Goal: Information Seeking & Learning: Check status

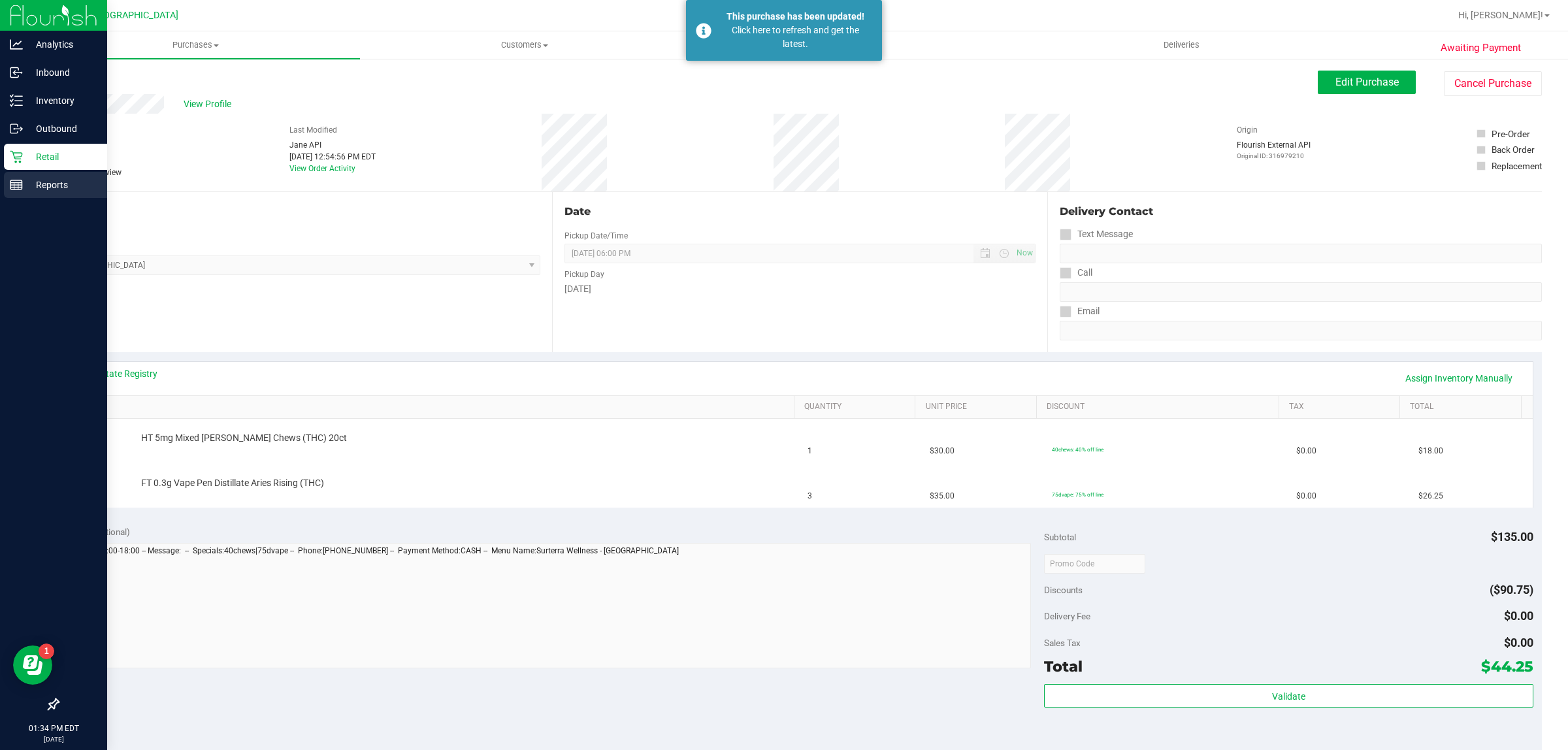
click at [26, 181] on p "Reports" at bounding box center [61, 185] width 78 height 16
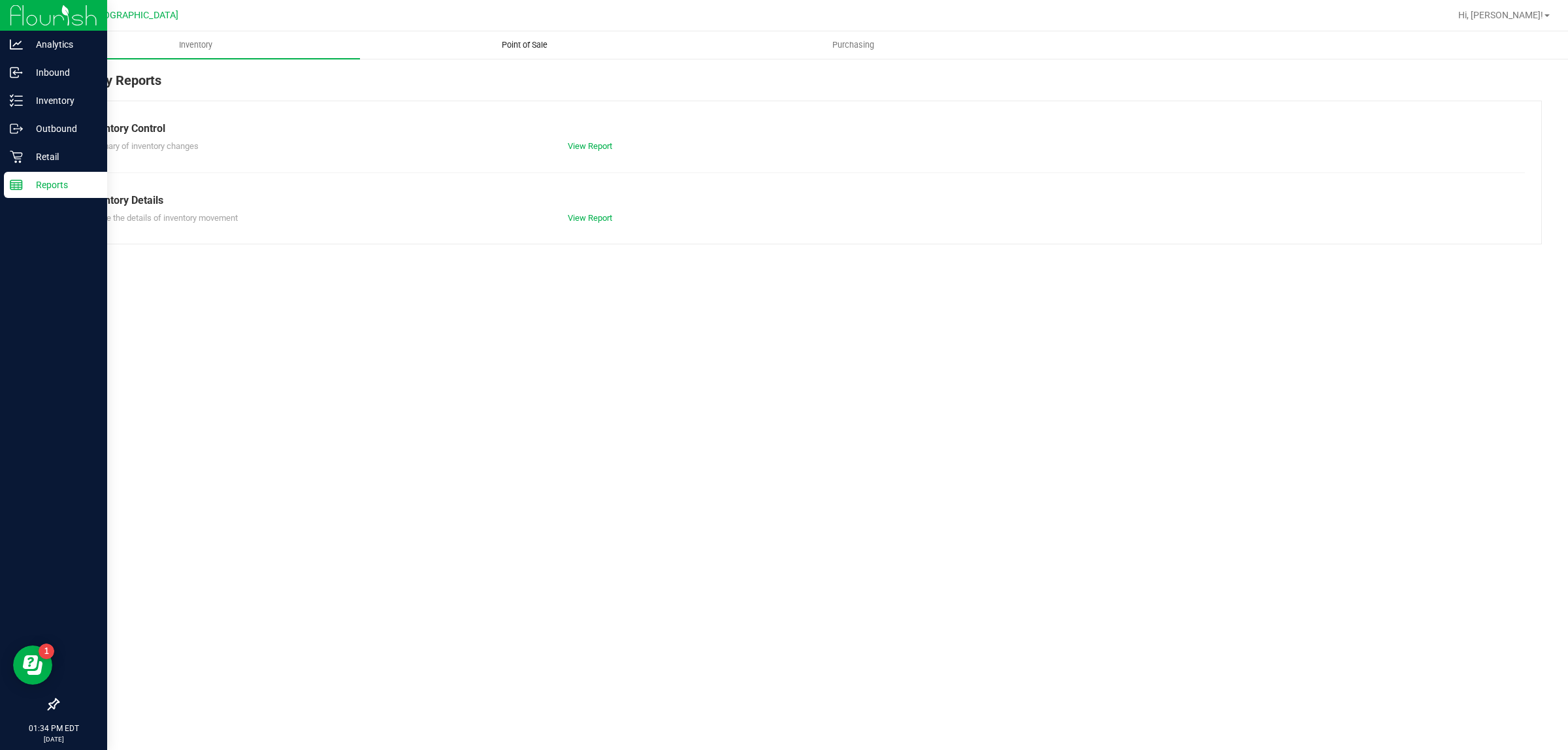
click at [539, 47] on span "Point of Sale" at bounding box center [524, 44] width 81 height 12
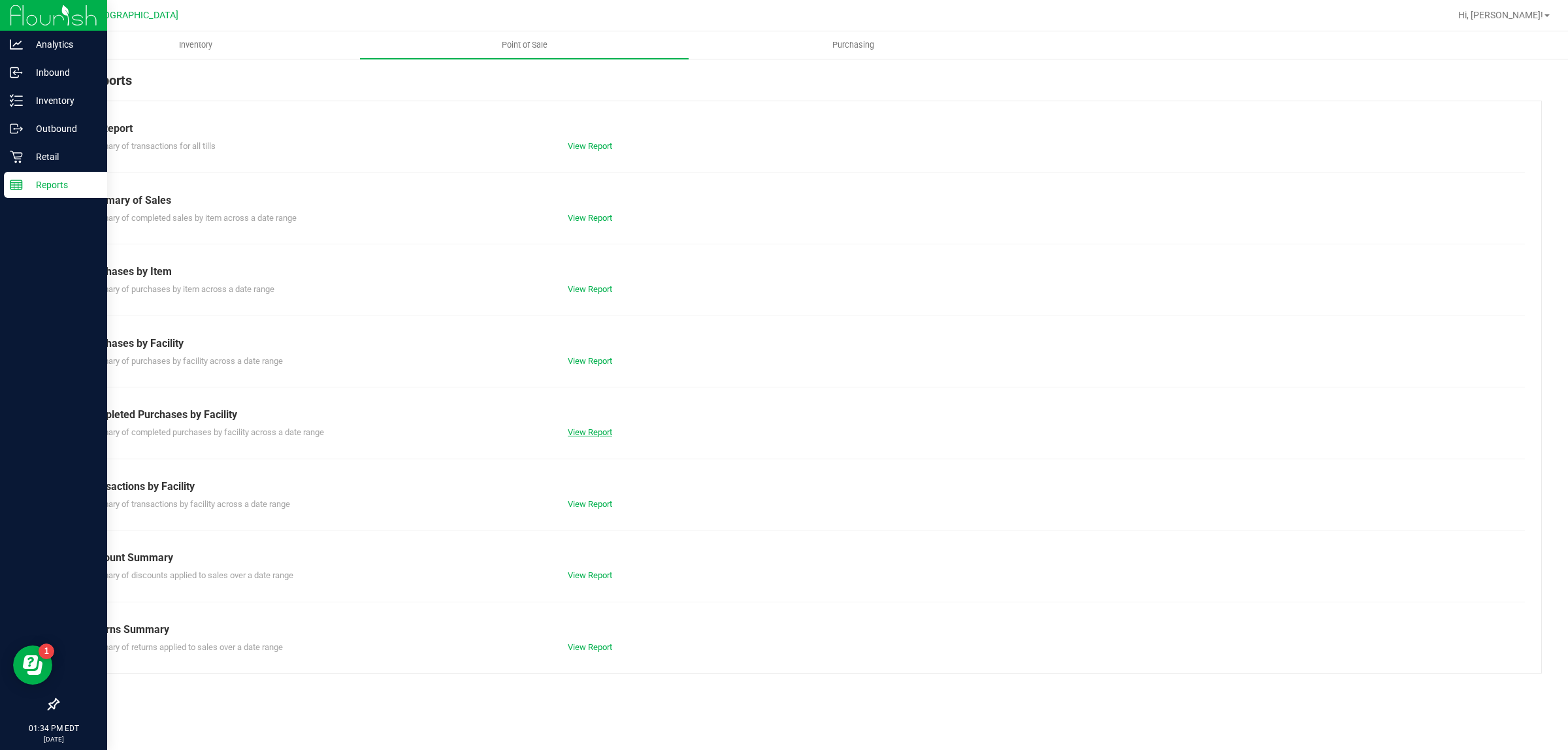
click at [612, 436] on link "View Report" at bounding box center [590, 432] width 44 height 10
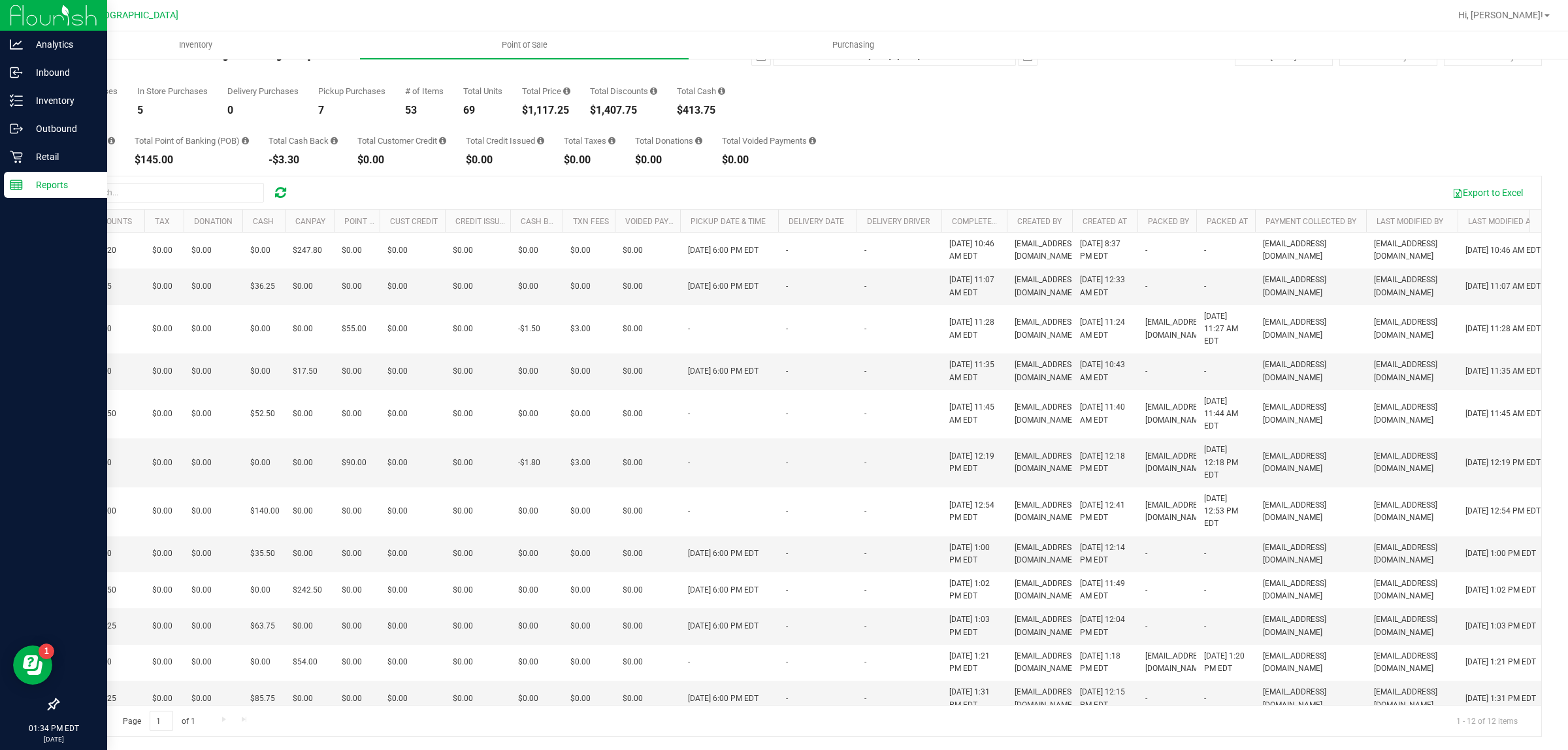
scroll to position [0, 410]
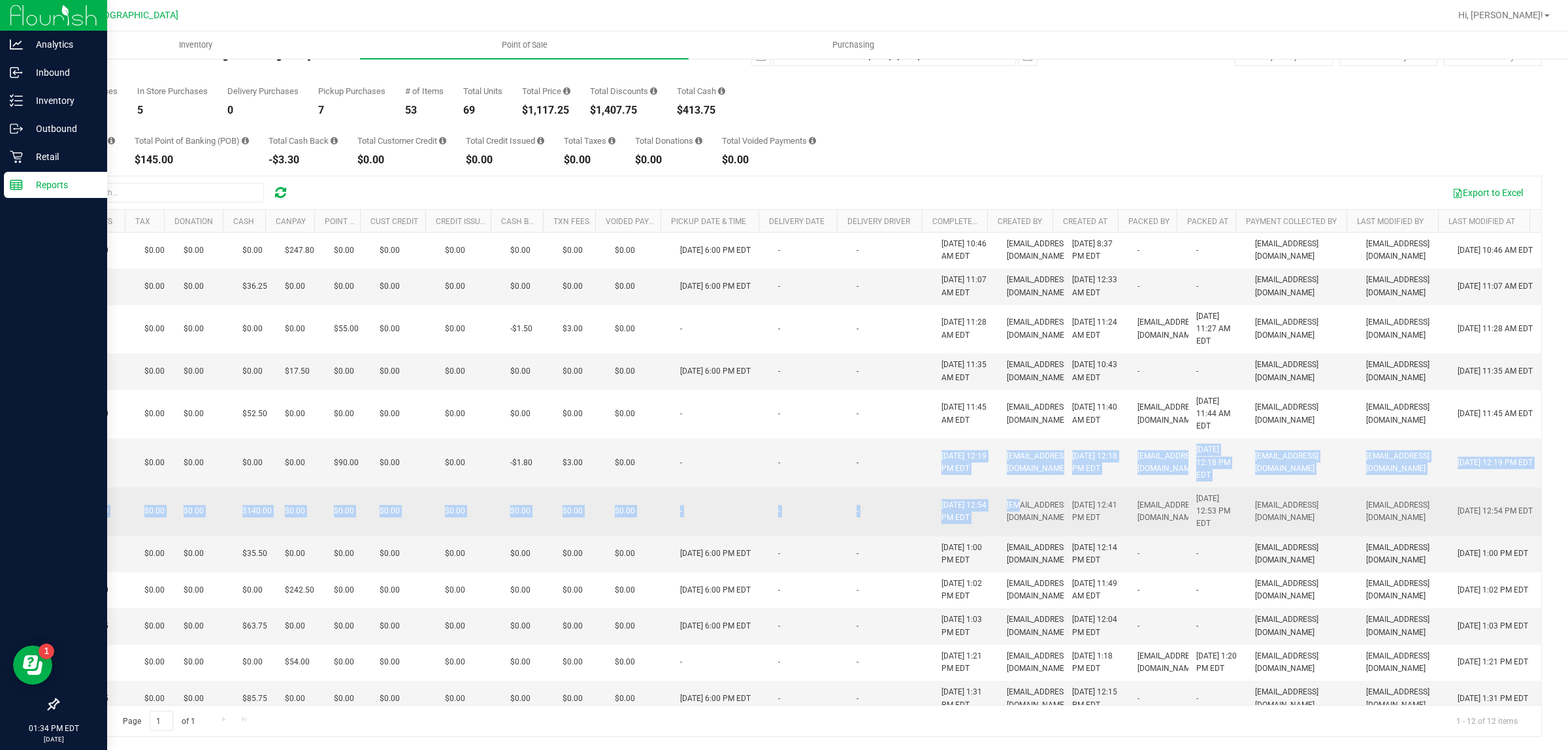
drag, startPoint x: 872, startPoint y: 462, endPoint x: 994, endPoint y: 508, distance: 130.4
click at [994, 508] on tbody "11837548 Pickup 10 $247.80 3 $106.20 $0.00 $0.00 $0.00 $0.00 $247.80 $0.00 $0.0…" at bounding box center [607, 474] width 1868 height 484
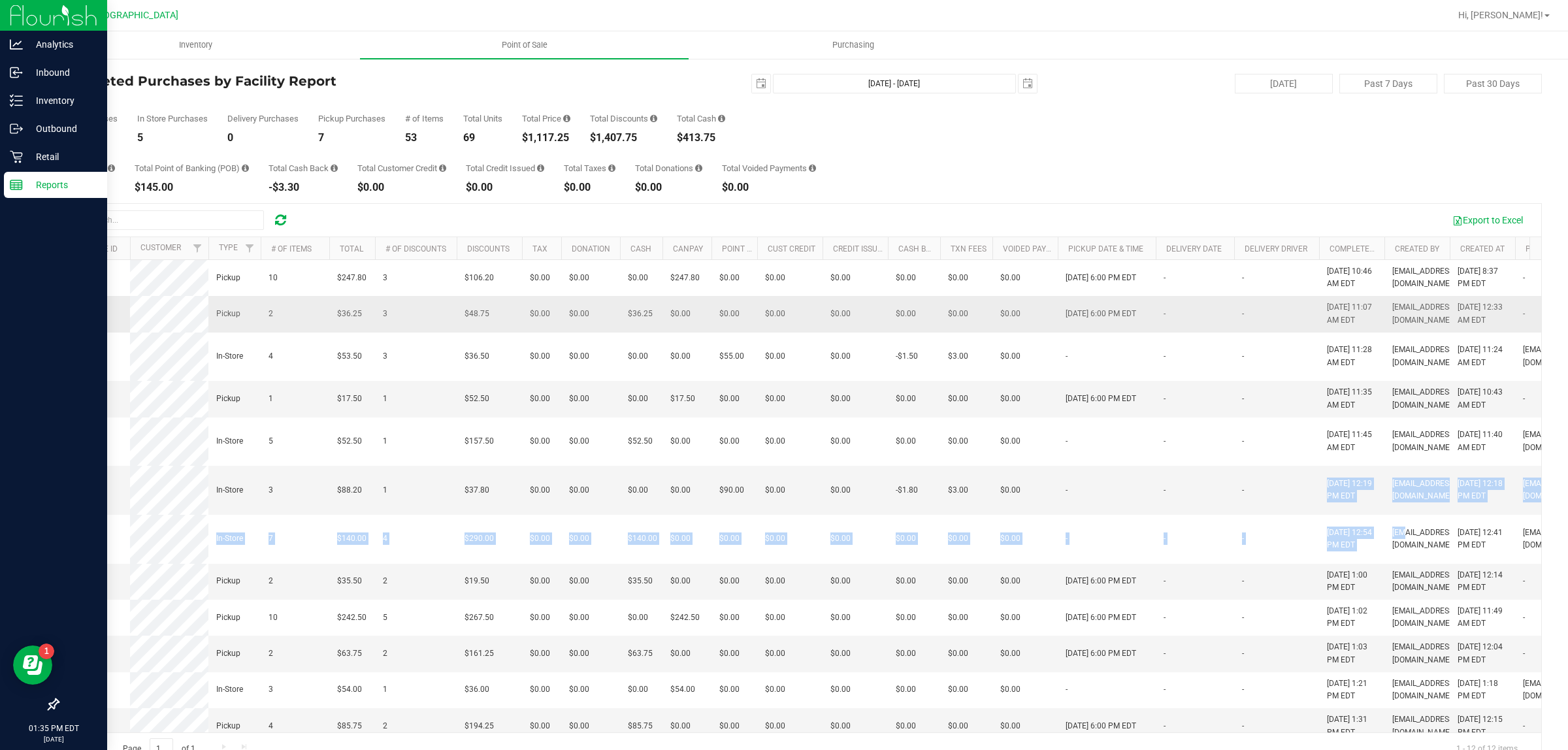
scroll to position [0, 0]
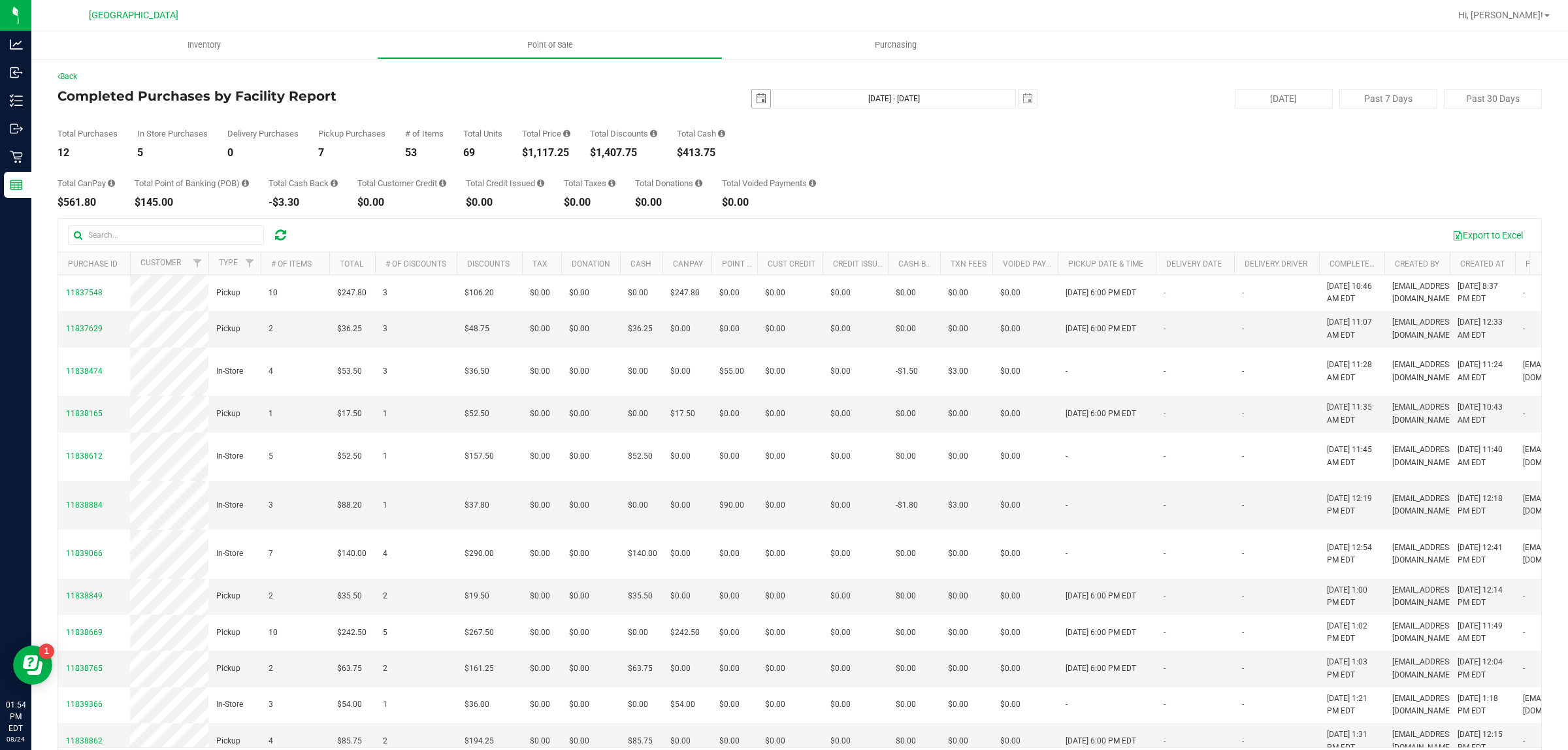
click at [756, 99] on span "select" at bounding box center [761, 98] width 11 height 11
click at [865, 226] on link "23" at bounding box center [869, 232] width 19 height 20
type input "2025-08-23"
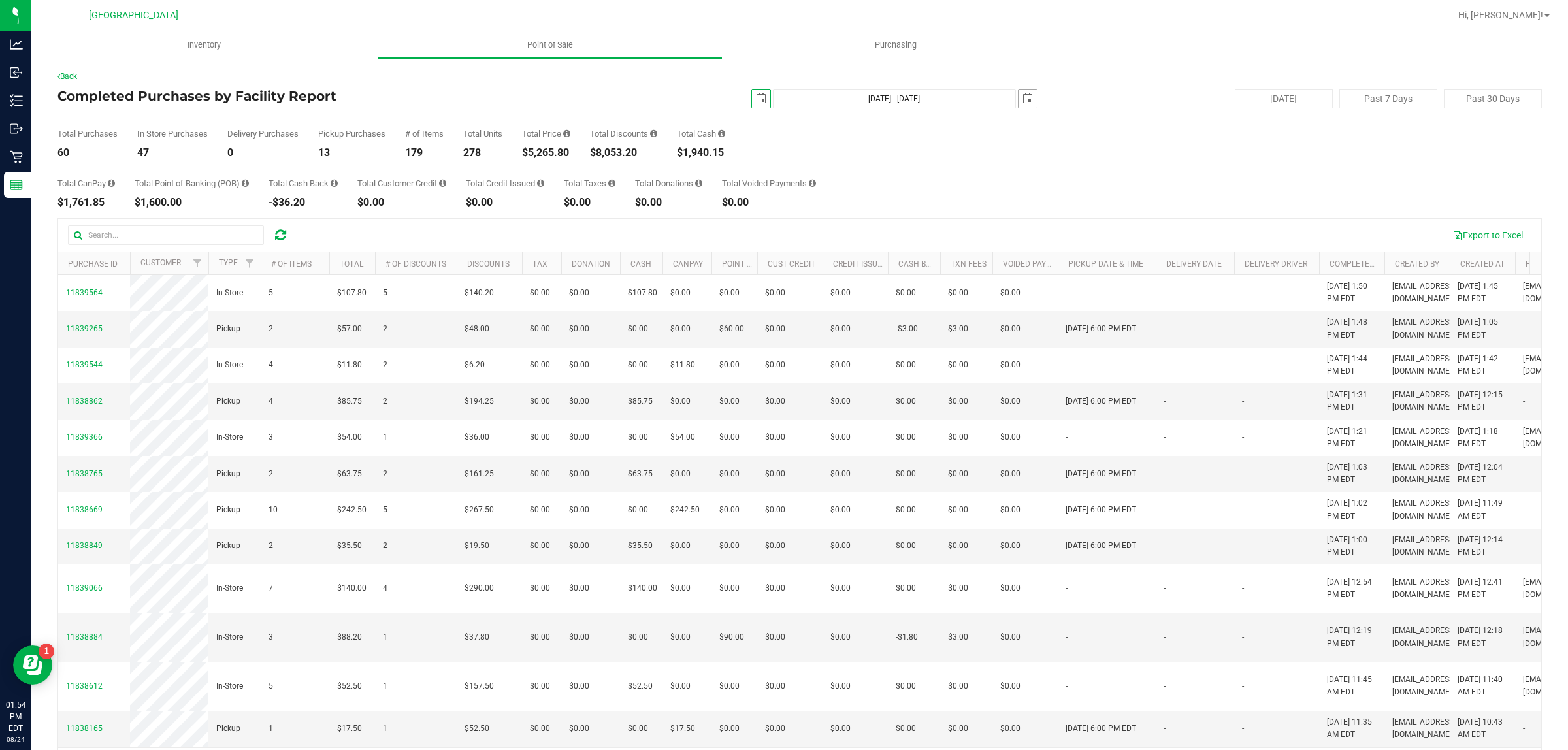
click at [1026, 98] on span "select" at bounding box center [1028, 99] width 18 height 18
click at [1134, 222] on link "23" at bounding box center [1135, 228] width 19 height 20
type input "Aug 23, 2025 - Aug 23, 2025"
type input "2025-08-23"
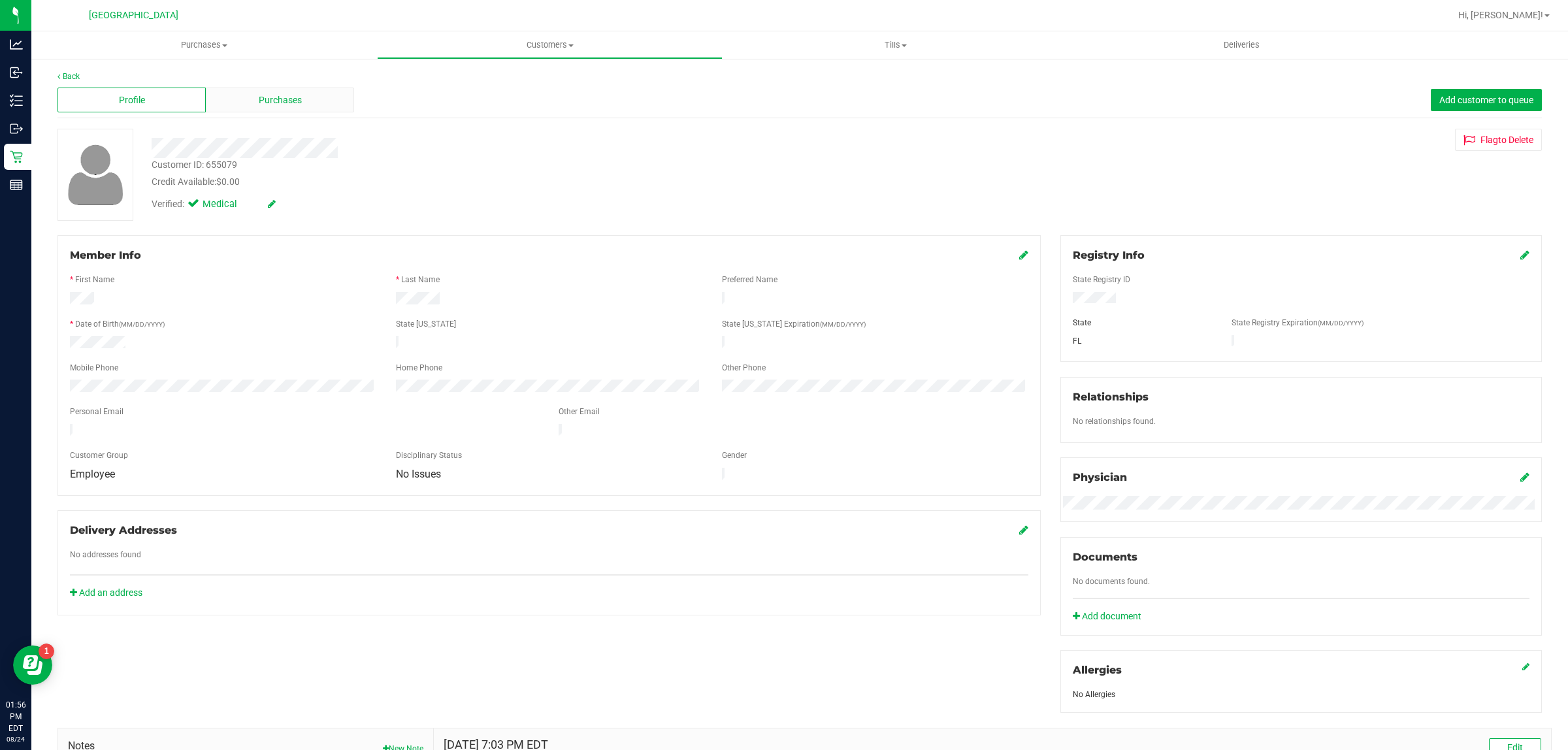
click at [298, 88] on div "Purchases" at bounding box center [280, 100] width 148 height 25
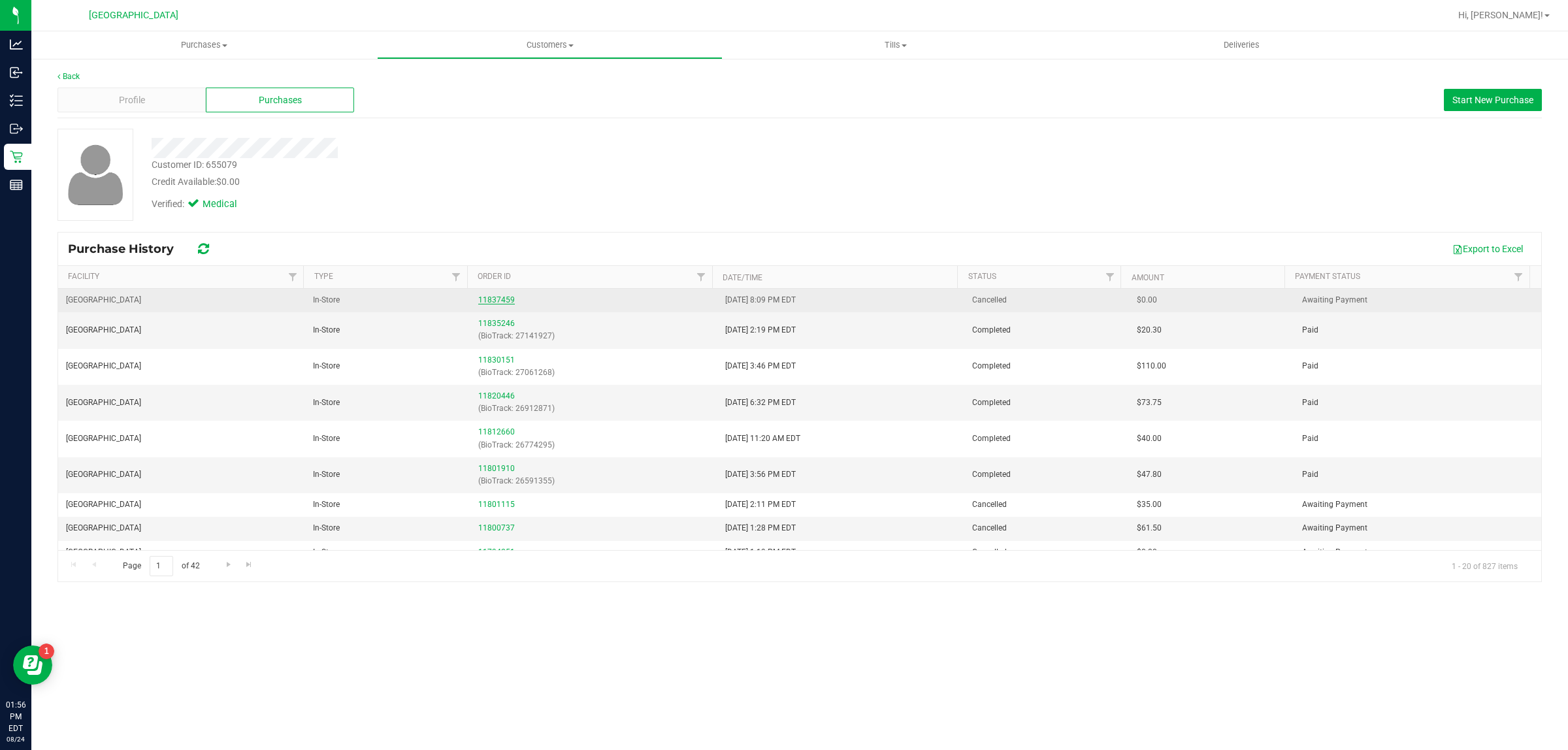
click at [511, 301] on div "11837459" at bounding box center [593, 300] width 231 height 13
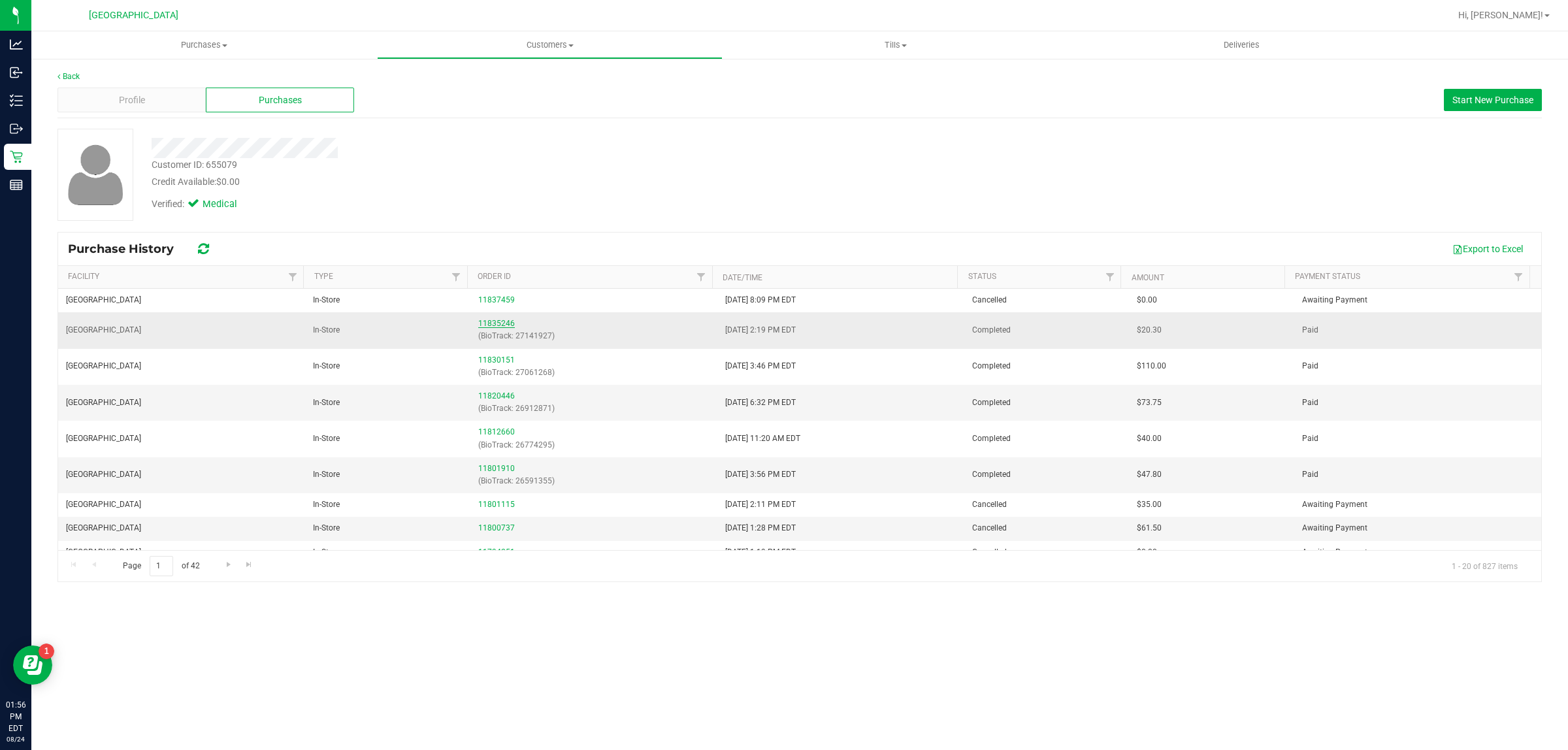
click at [491, 323] on link "11835246" at bounding box center [497, 323] width 37 height 9
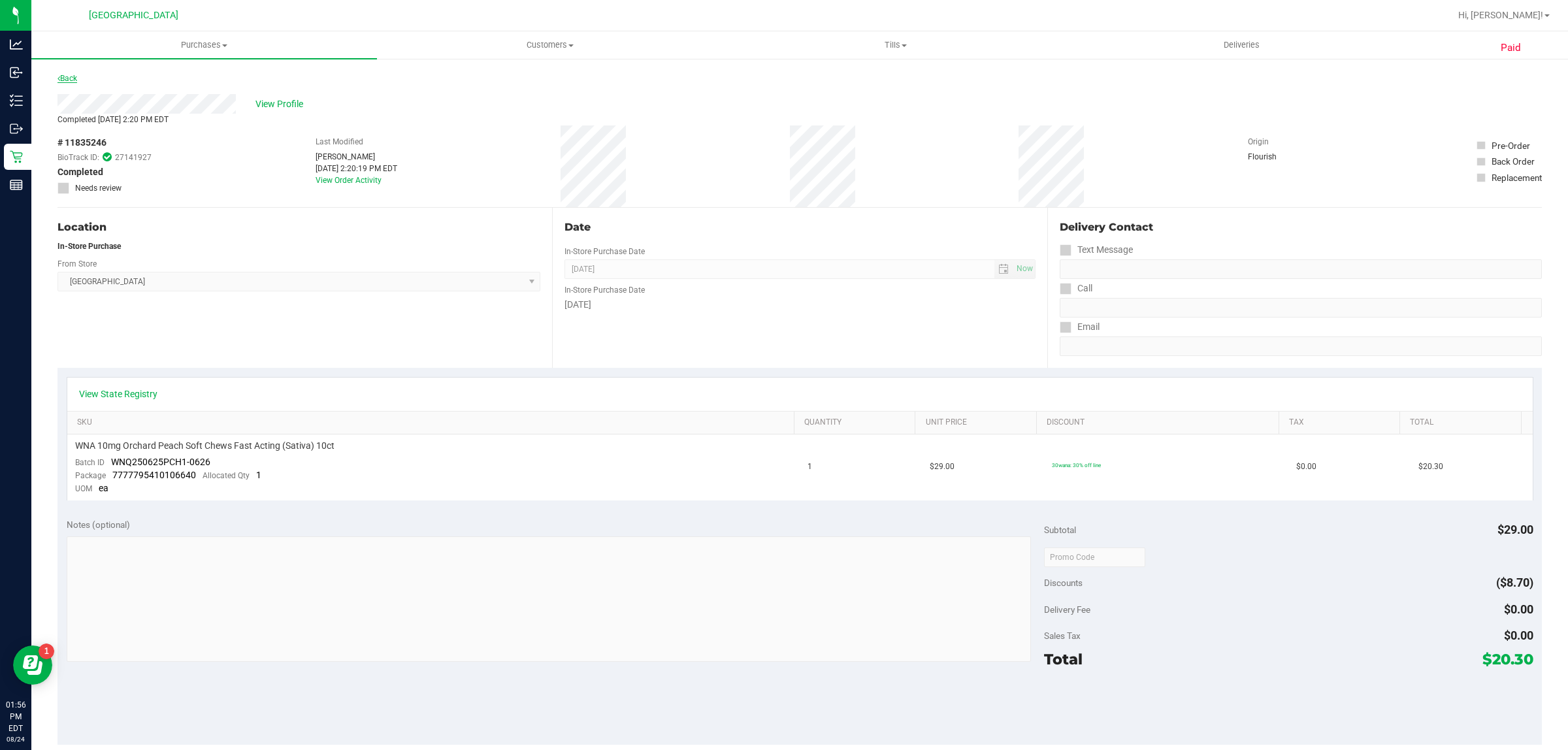
click at [73, 79] on link "Back" at bounding box center [67, 78] width 20 height 9
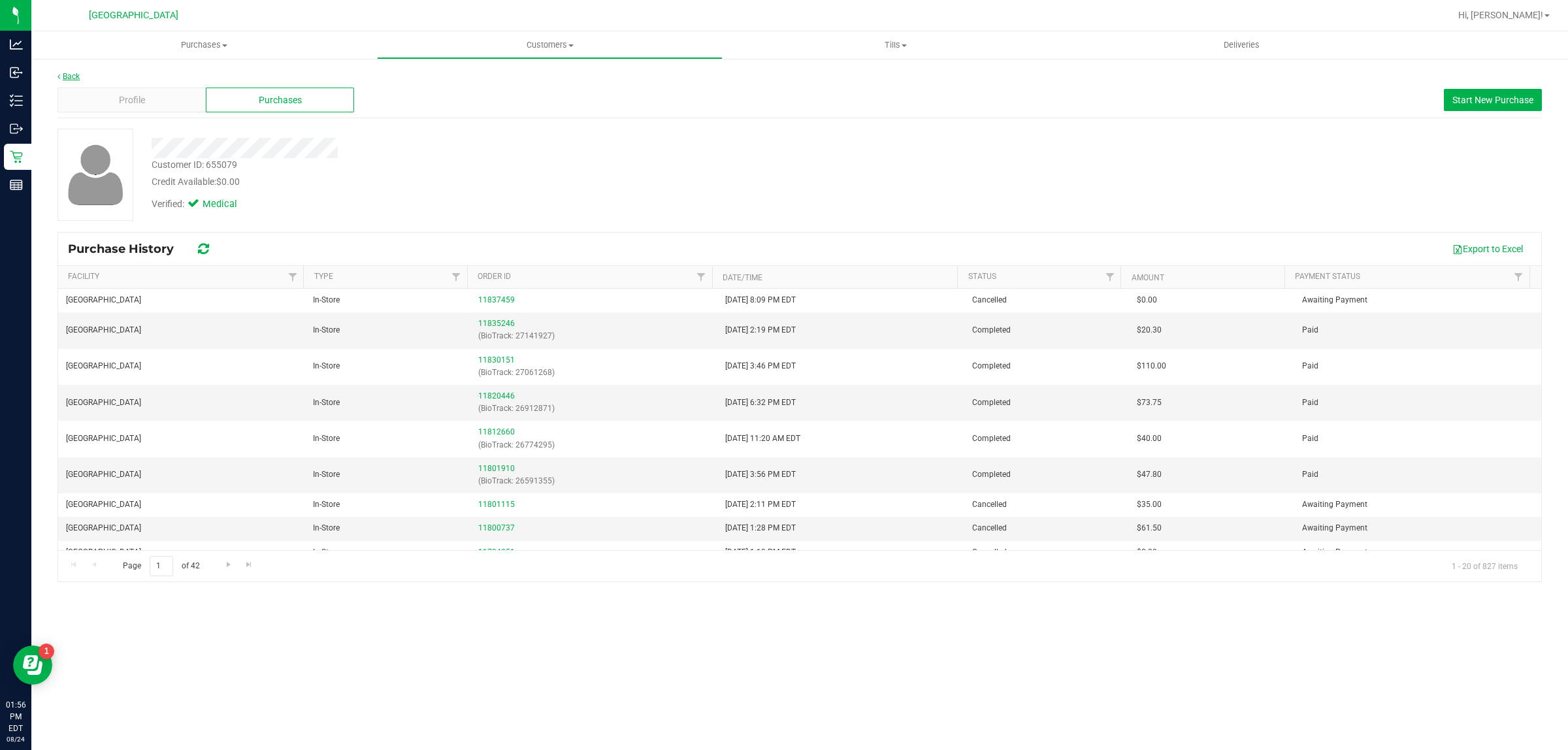
click at [76, 76] on link "Back" at bounding box center [68, 76] width 22 height 9
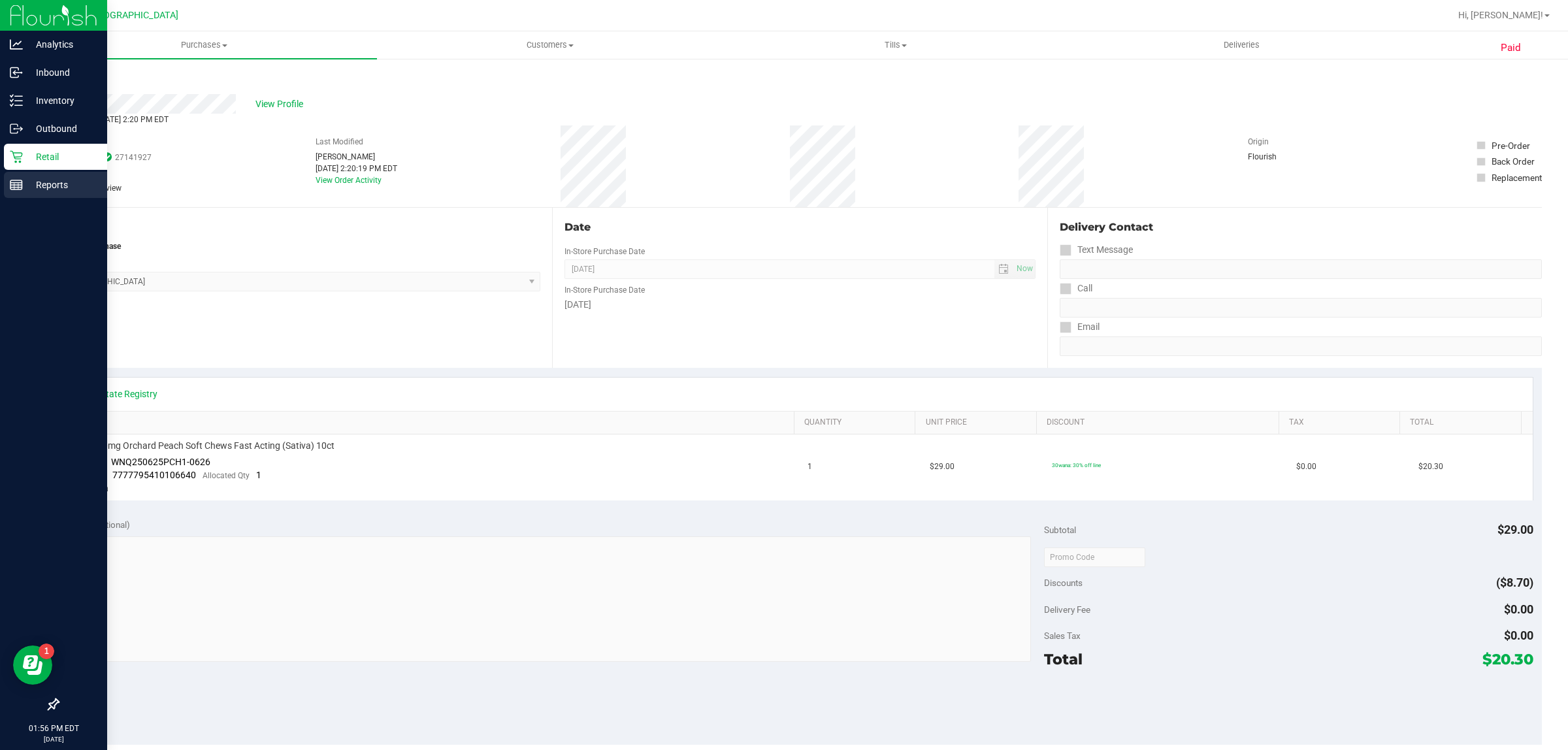
click at [15, 196] on div "Reports" at bounding box center [56, 184] width 103 height 26
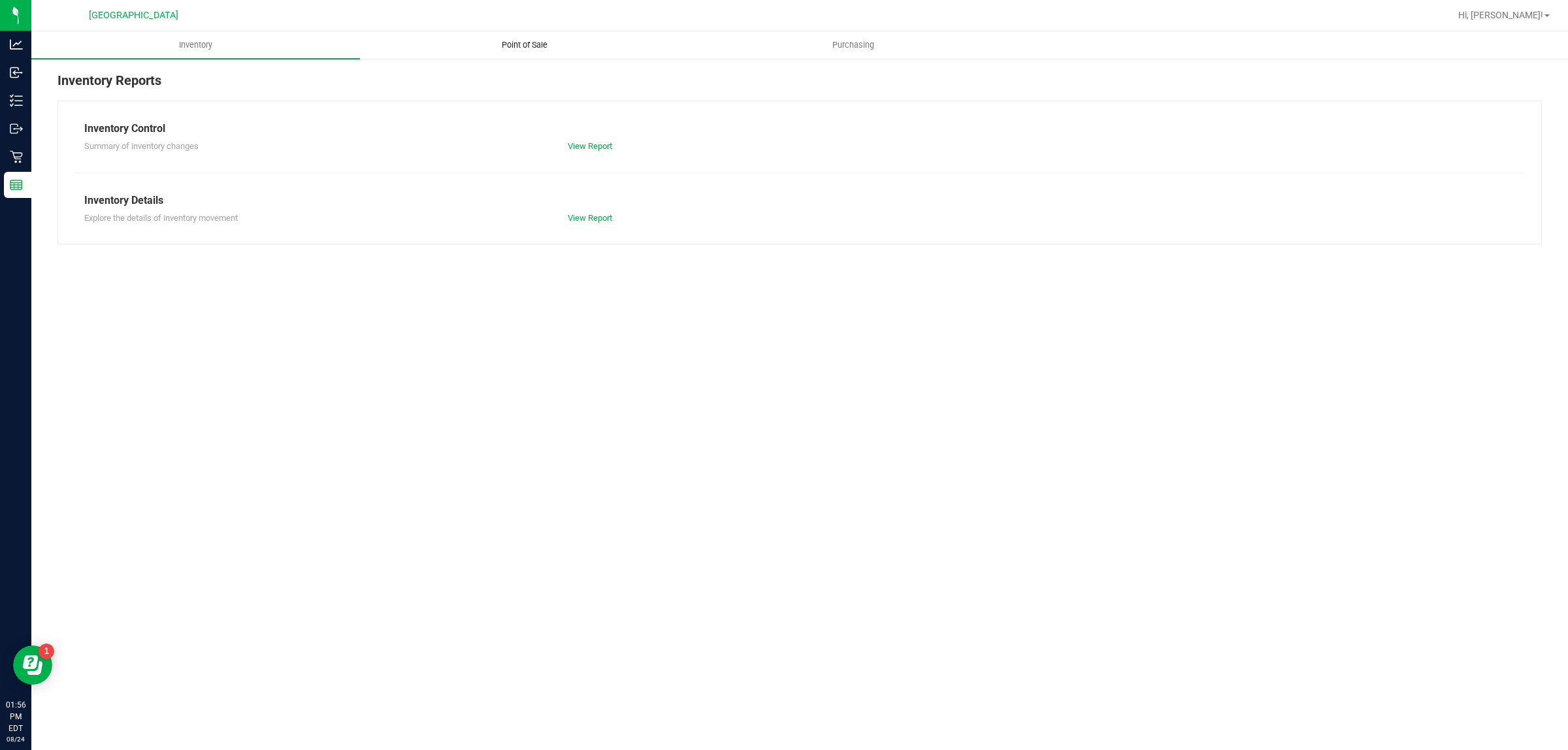
click at [499, 51] on uib-tab-heading "Point of Sale" at bounding box center [524, 44] width 327 height 26
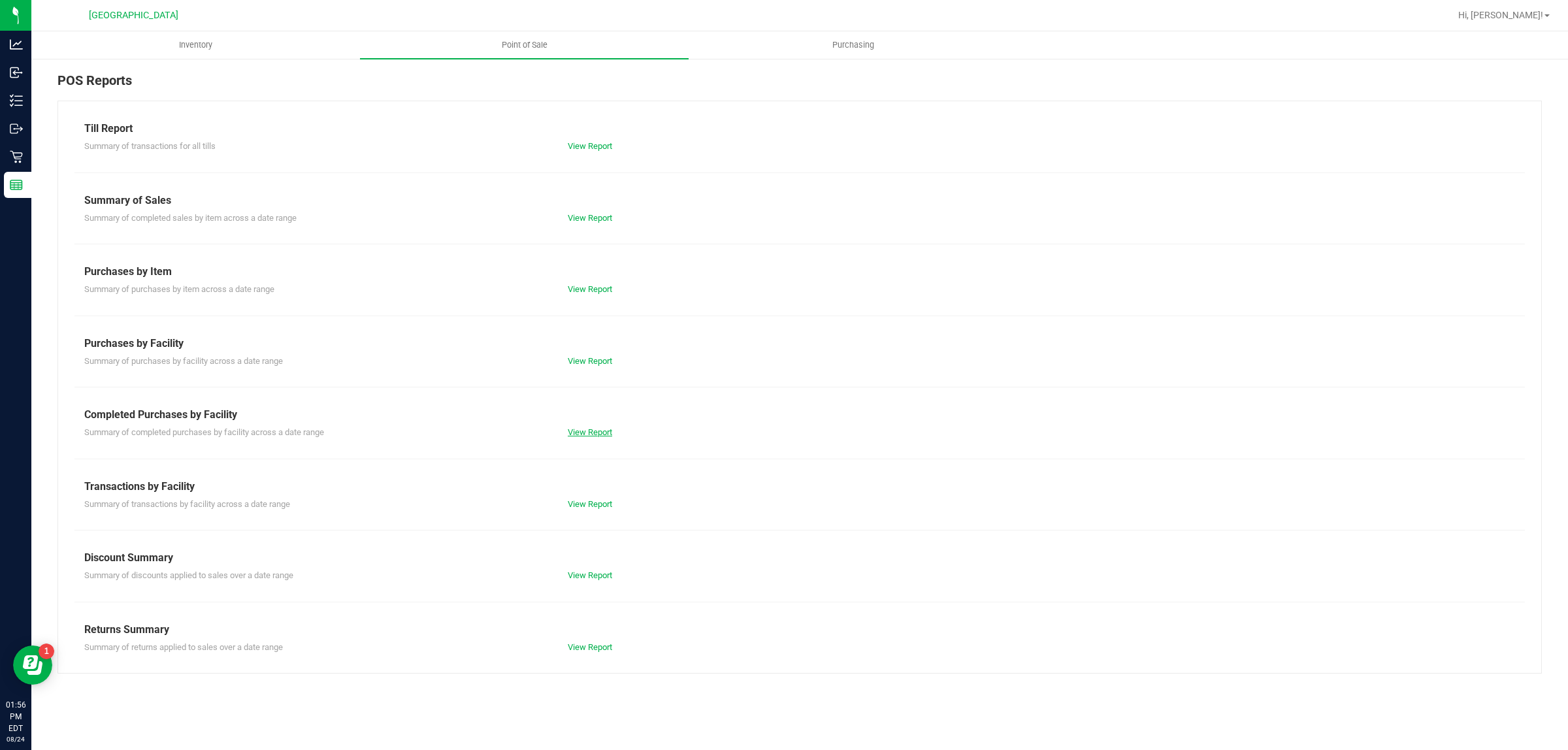
click at [570, 436] on link "View Report" at bounding box center [590, 432] width 44 height 10
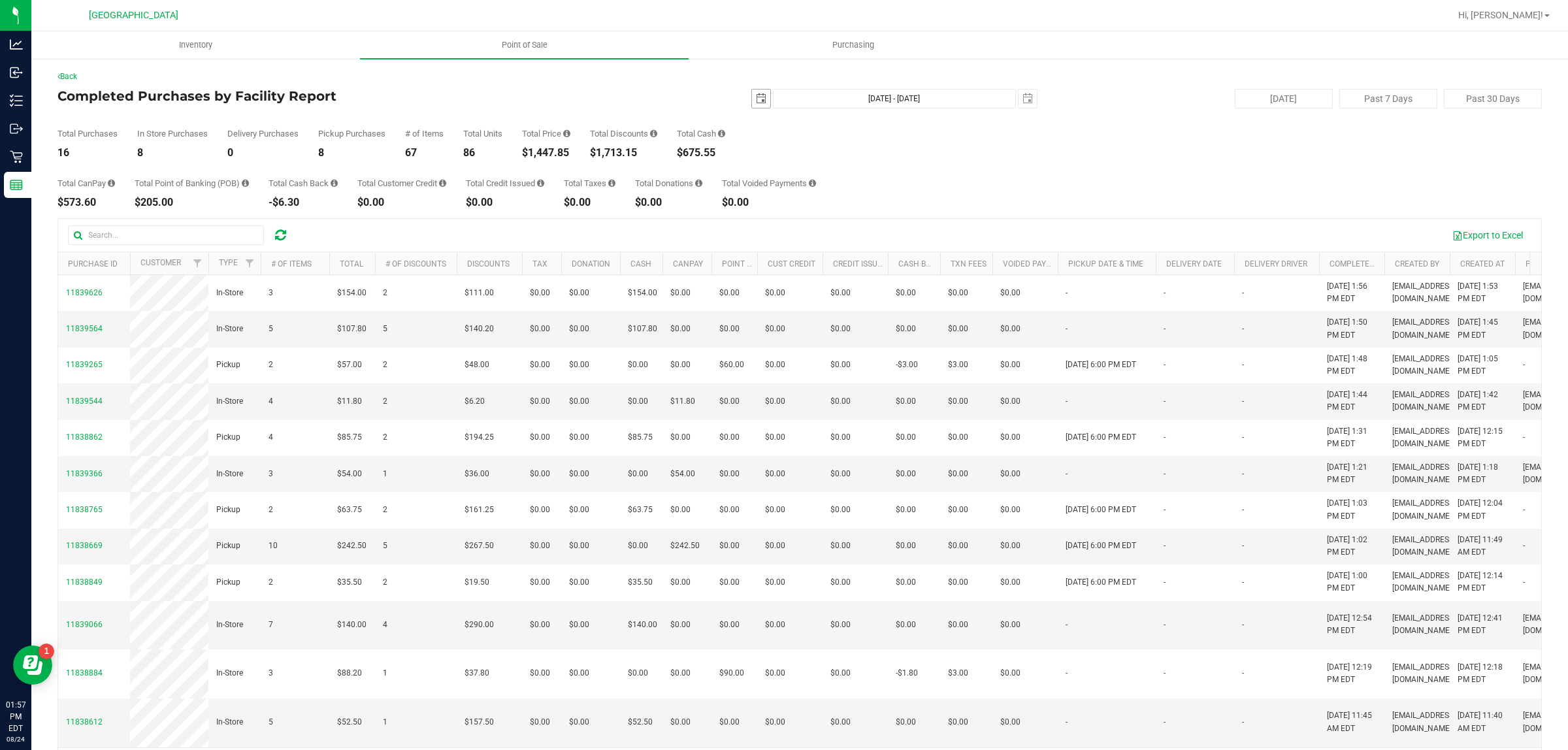
click at [752, 105] on span "select" at bounding box center [761, 99] width 18 height 18
click at [876, 235] on link "23" at bounding box center [869, 232] width 19 height 20
type input "2025-08-23"
click at [1022, 99] on span "select" at bounding box center [1027, 98] width 11 height 11
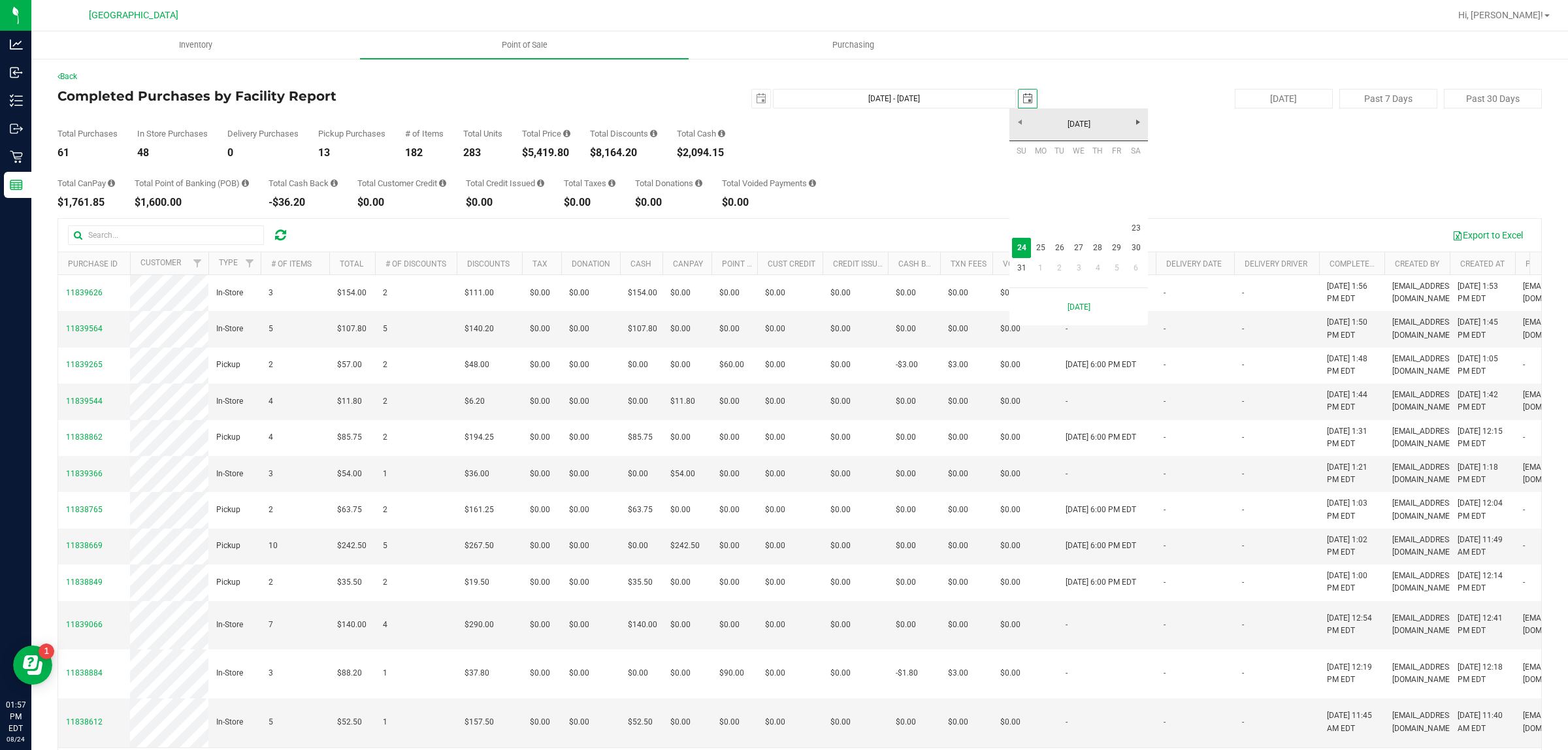
scroll to position [0, 32]
click at [1141, 229] on link "23" at bounding box center [1135, 228] width 19 height 20
type input "Aug 23, 2025 - Aug 23, 2025"
type input "2025-08-23"
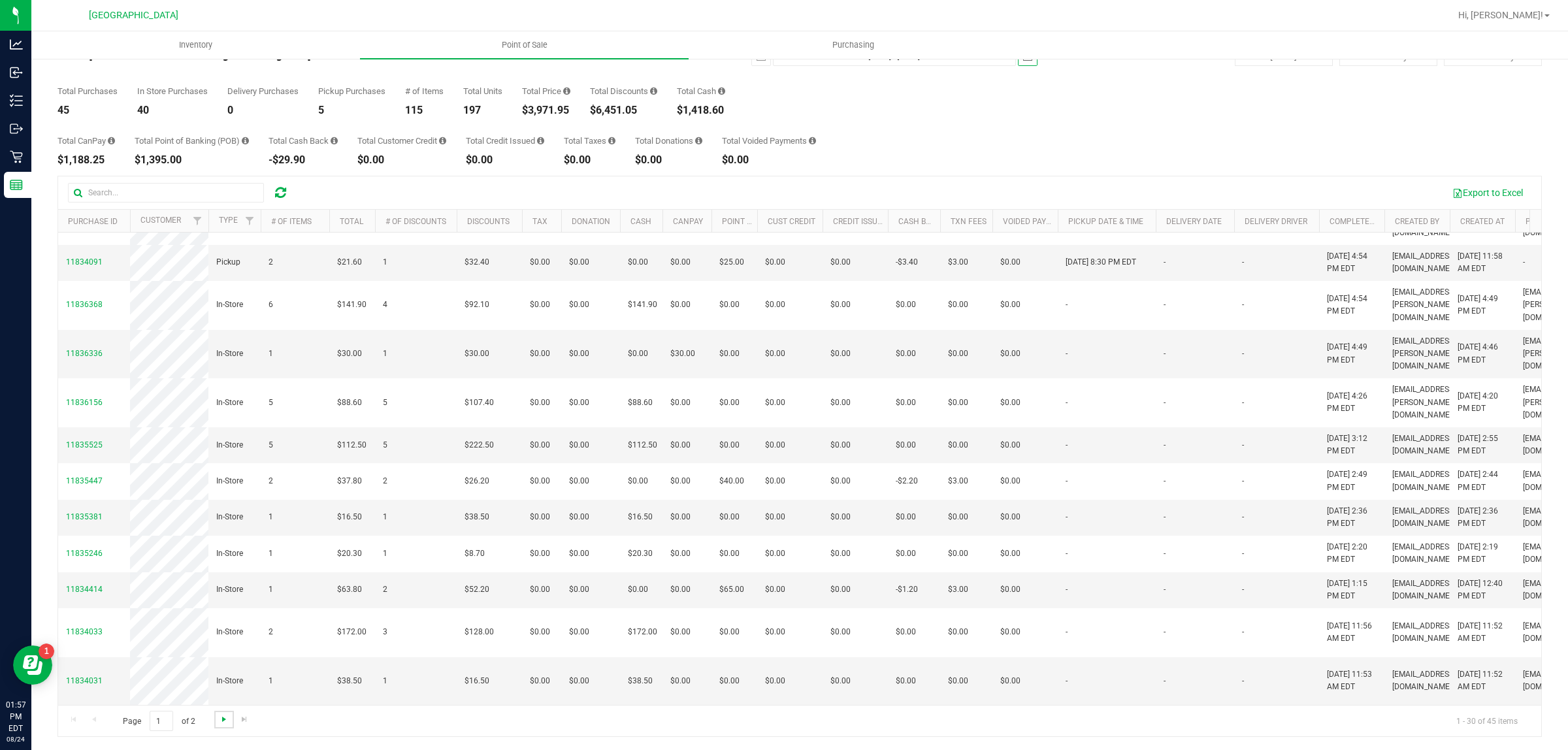
click at [219, 717] on span "Go to the next page" at bounding box center [224, 719] width 11 height 11
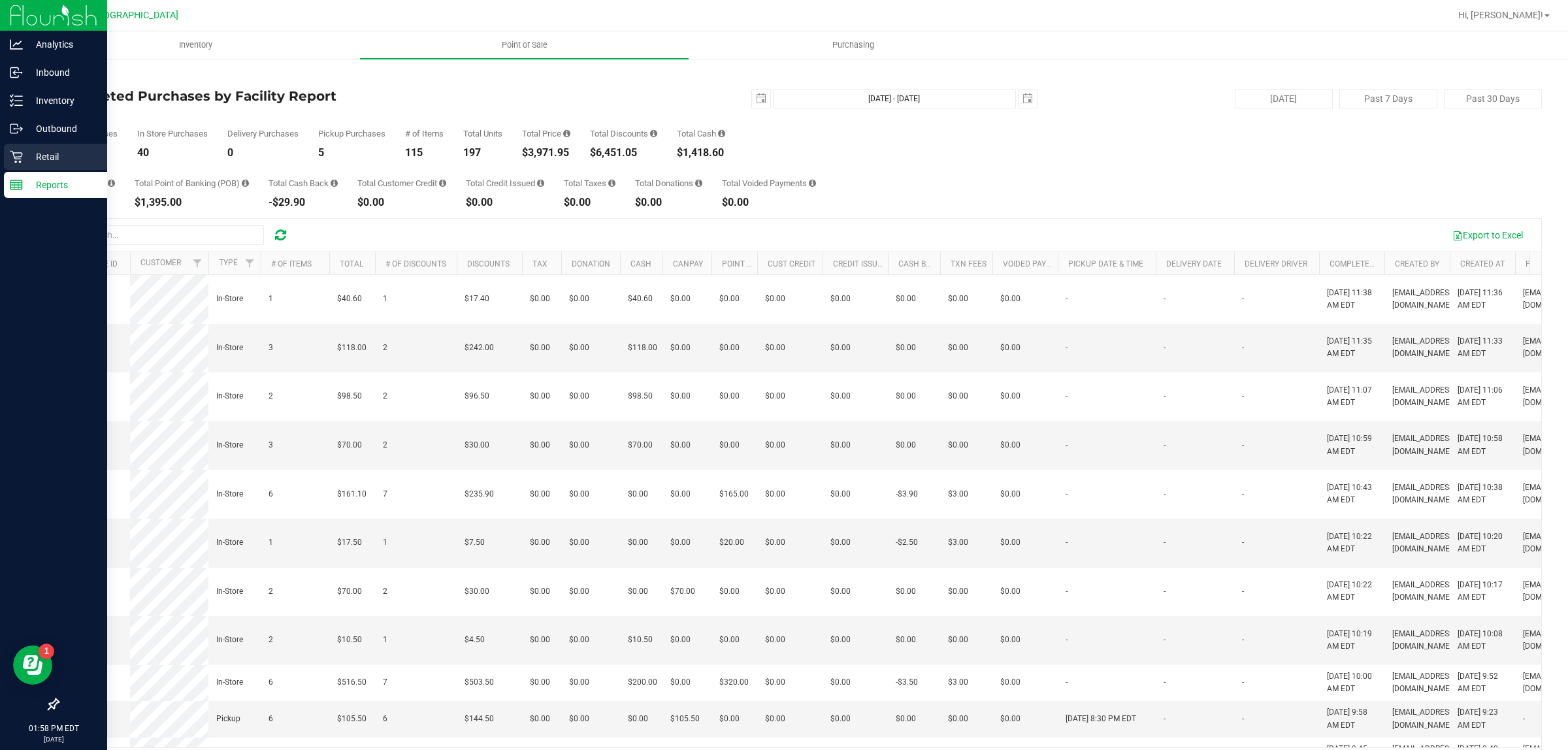
click at [40, 161] on p "Retail" at bounding box center [61, 157] width 78 height 16
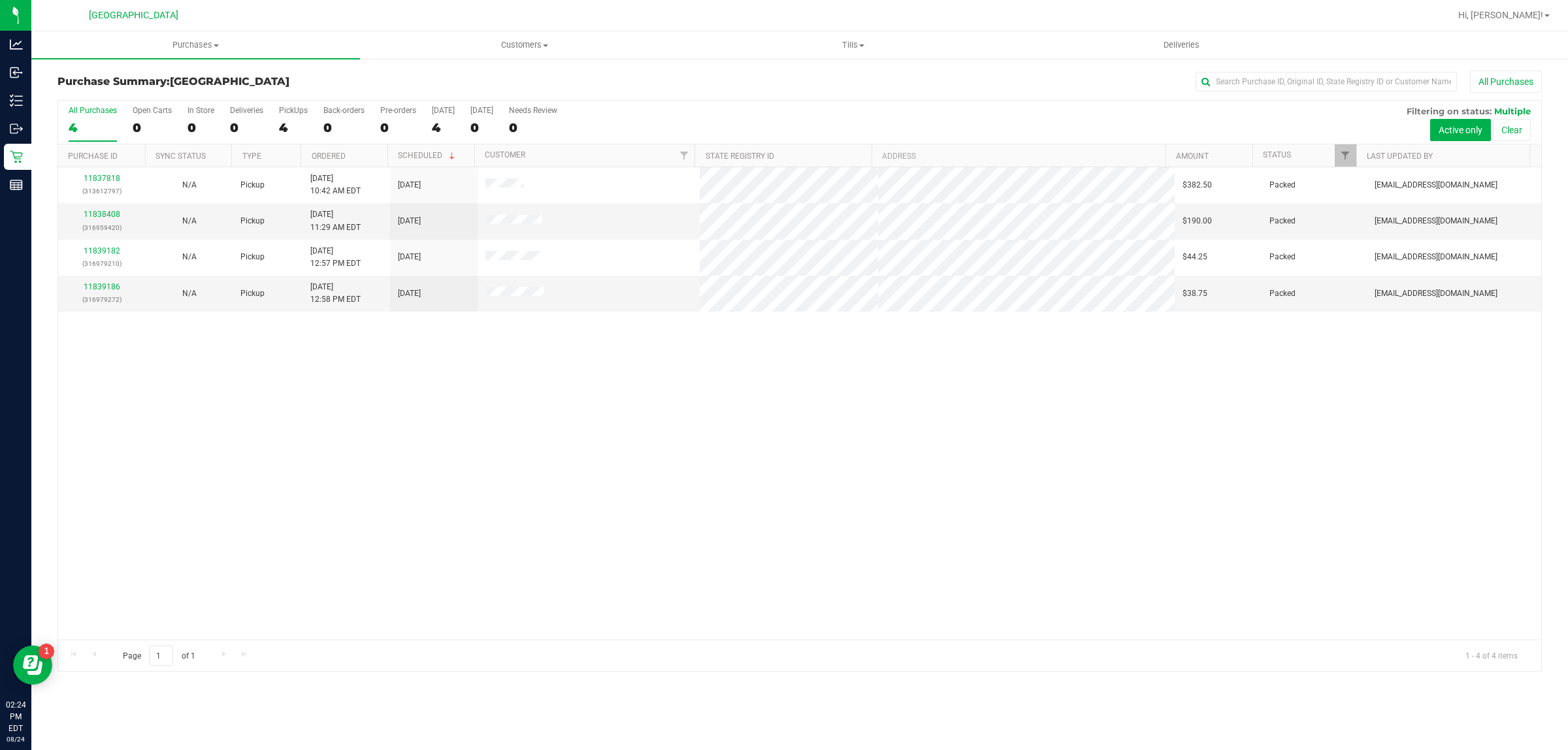
click at [1010, 464] on div "11837818 (313612797) N/A Pickup 8/24/2025 10:42 AM EDT 8/24/2025 $382.50 Packed…" at bounding box center [799, 403] width 1483 height 472
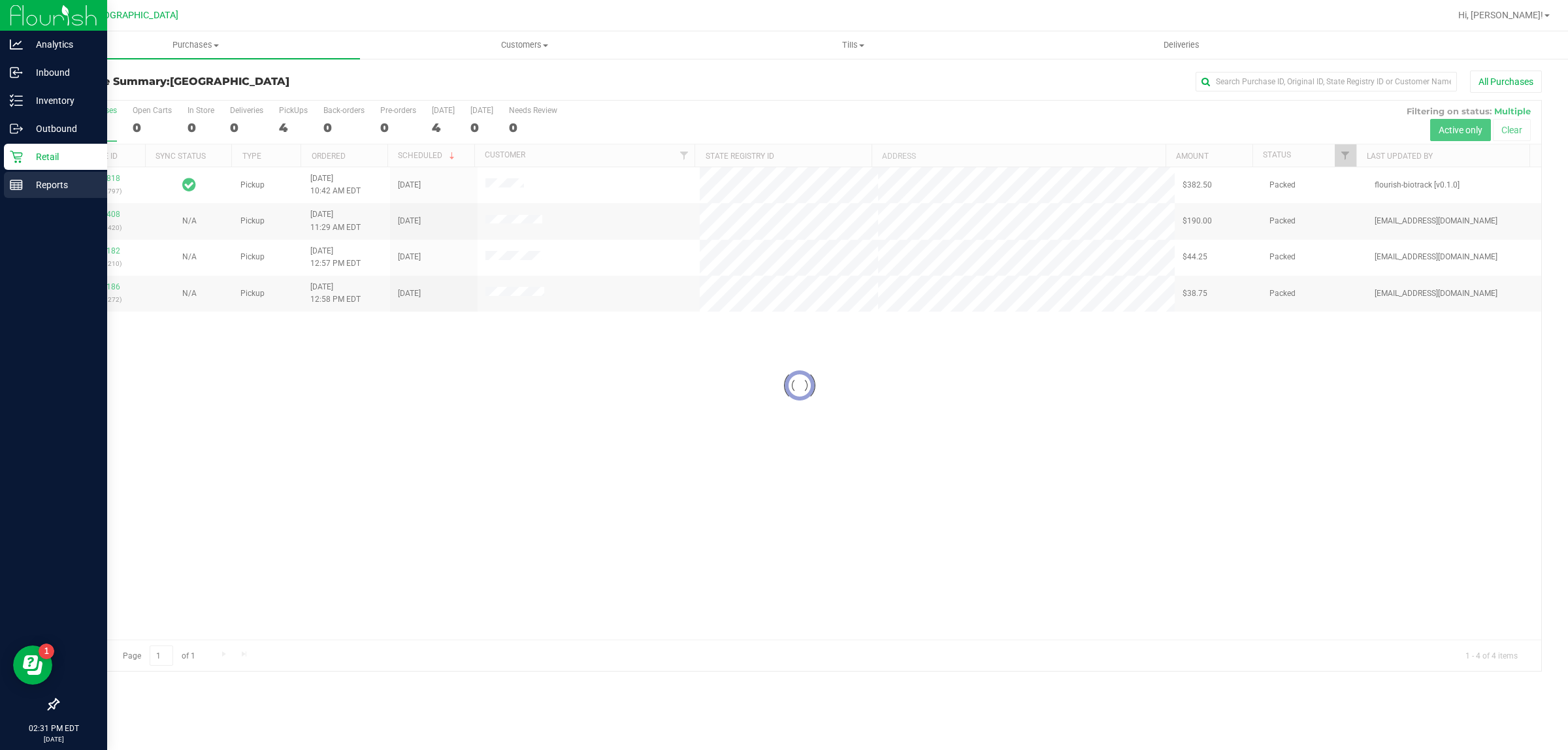
click at [36, 185] on p "Reports" at bounding box center [61, 185] width 78 height 16
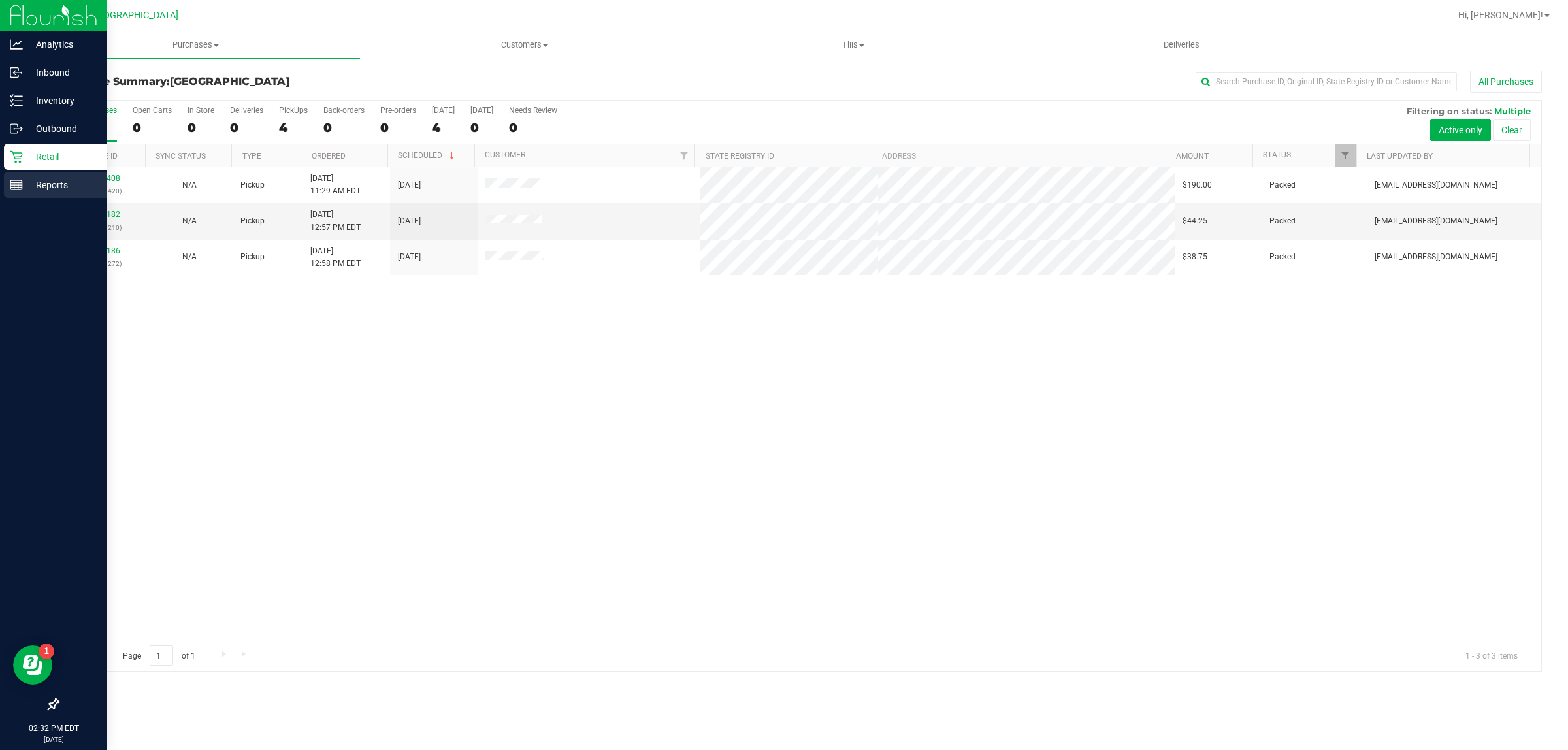
click at [23, 191] on p "Reports" at bounding box center [61, 185] width 78 height 16
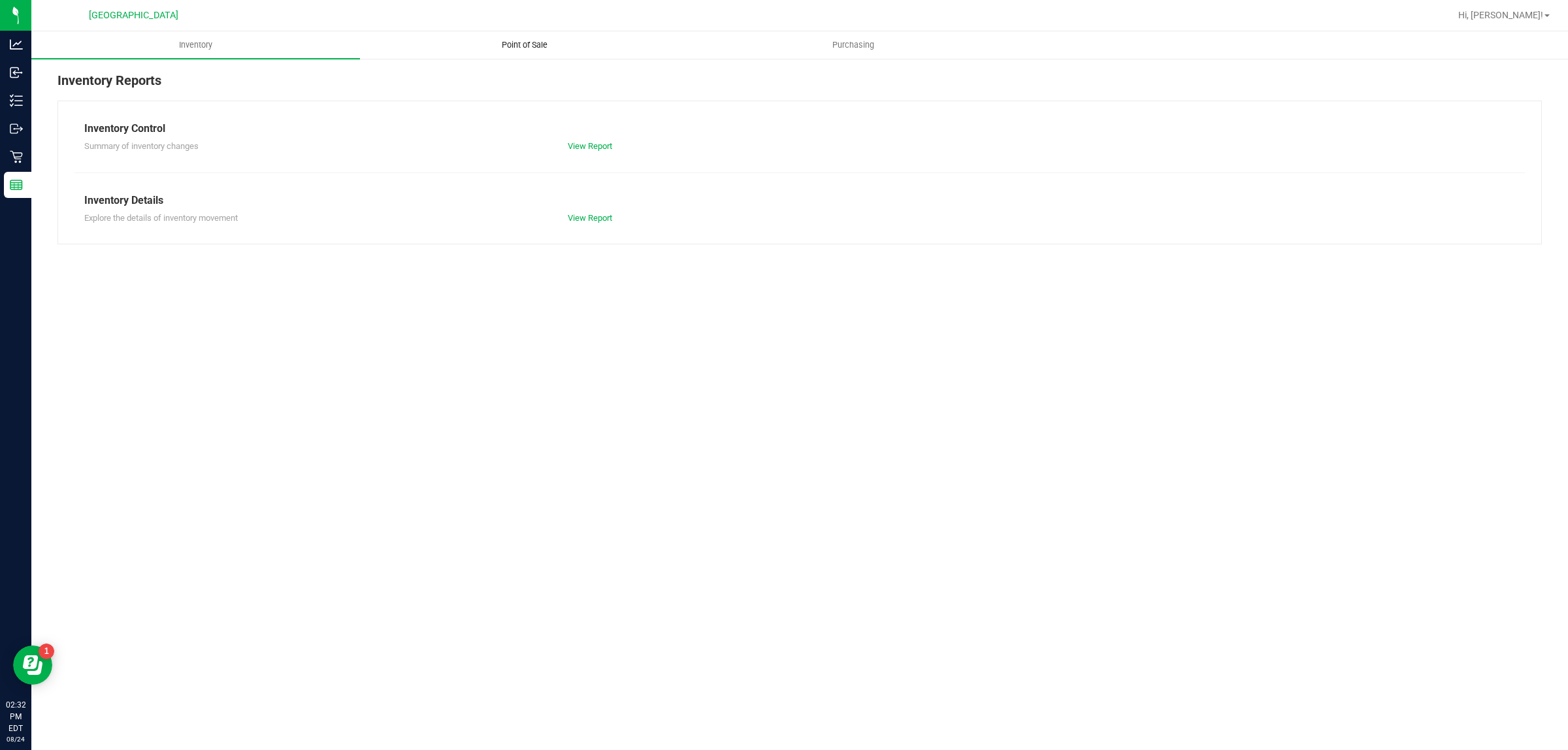
click at [528, 37] on uib-tab-heading "Point of Sale" at bounding box center [524, 44] width 327 height 26
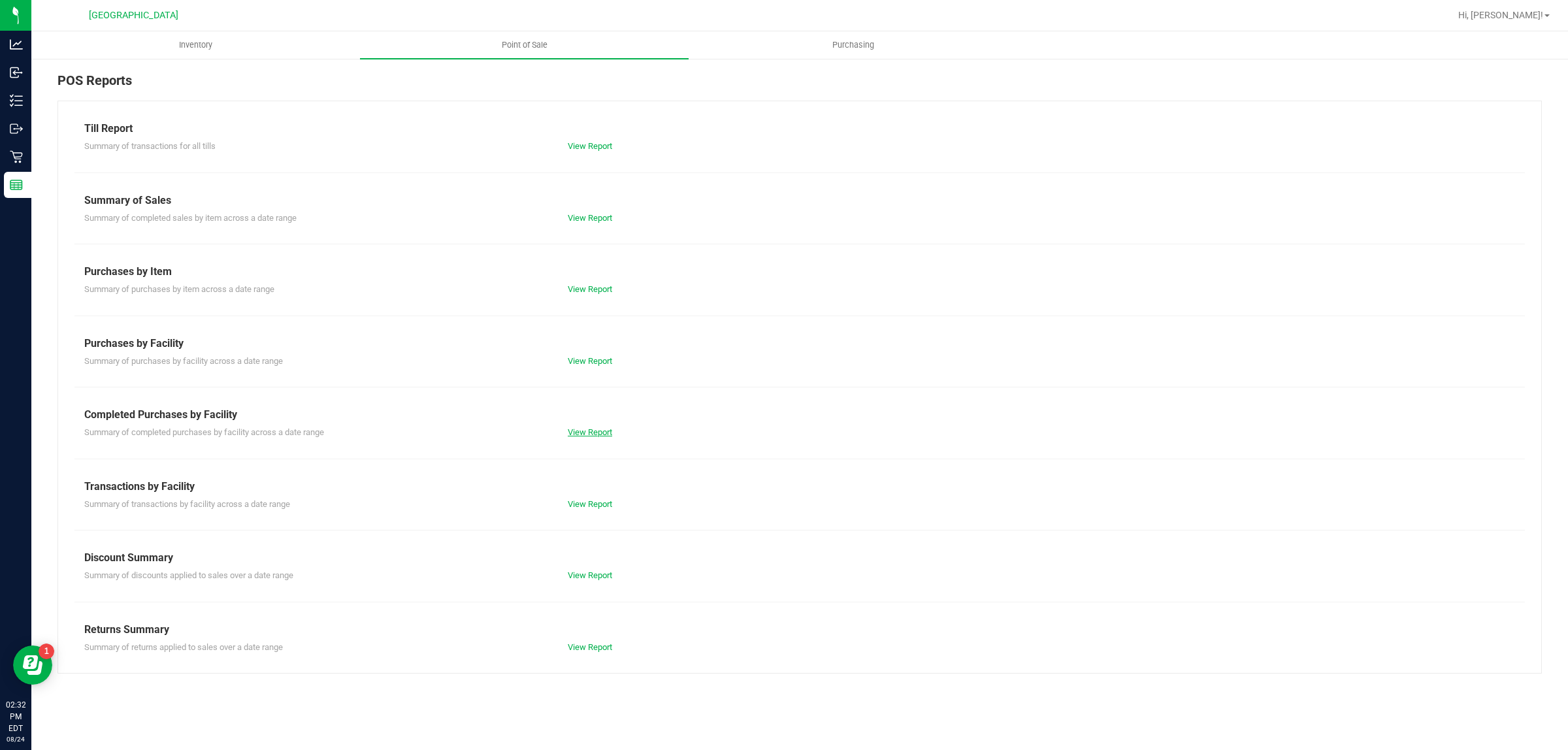
click at [578, 431] on link "View Report" at bounding box center [590, 432] width 44 height 10
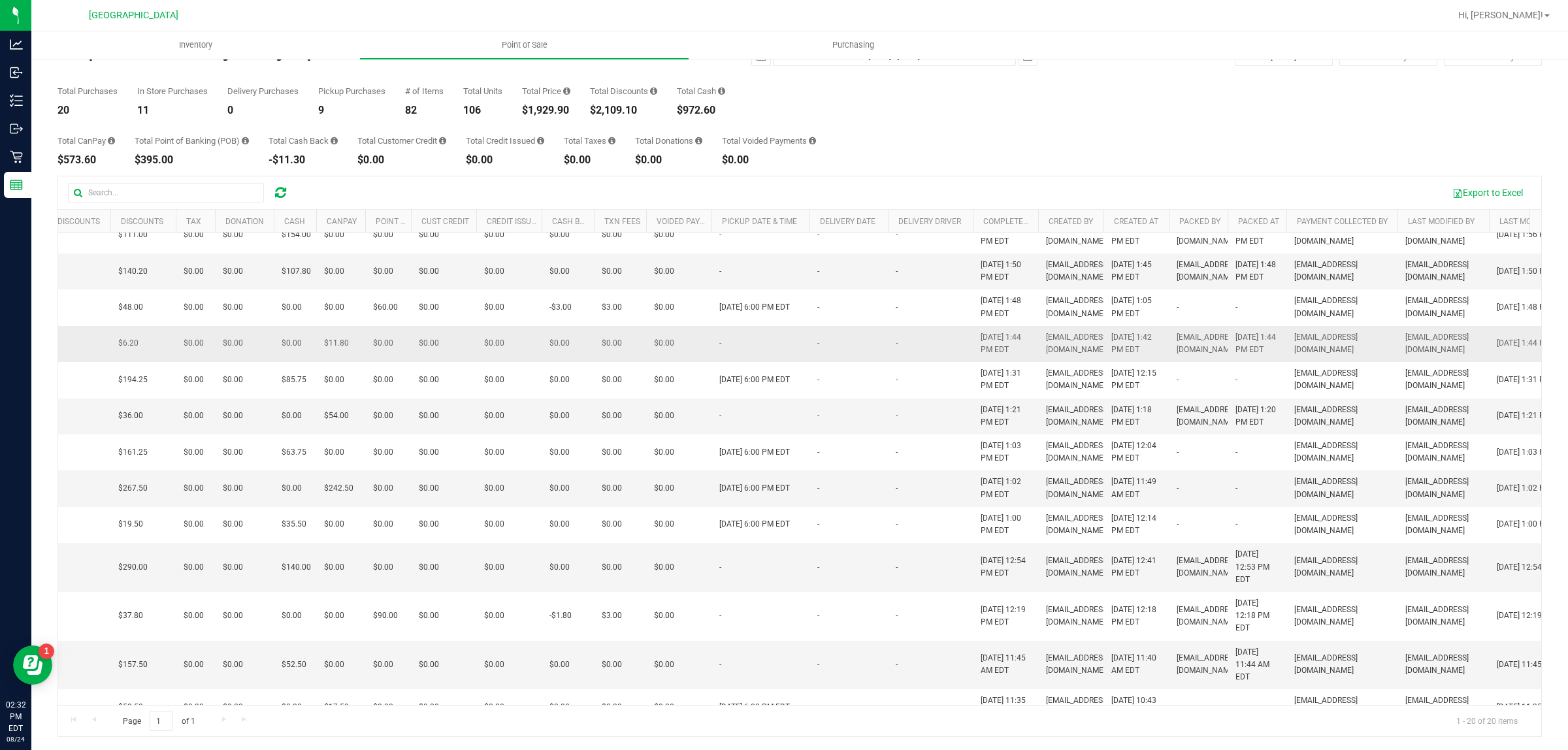
scroll to position [163, 346]
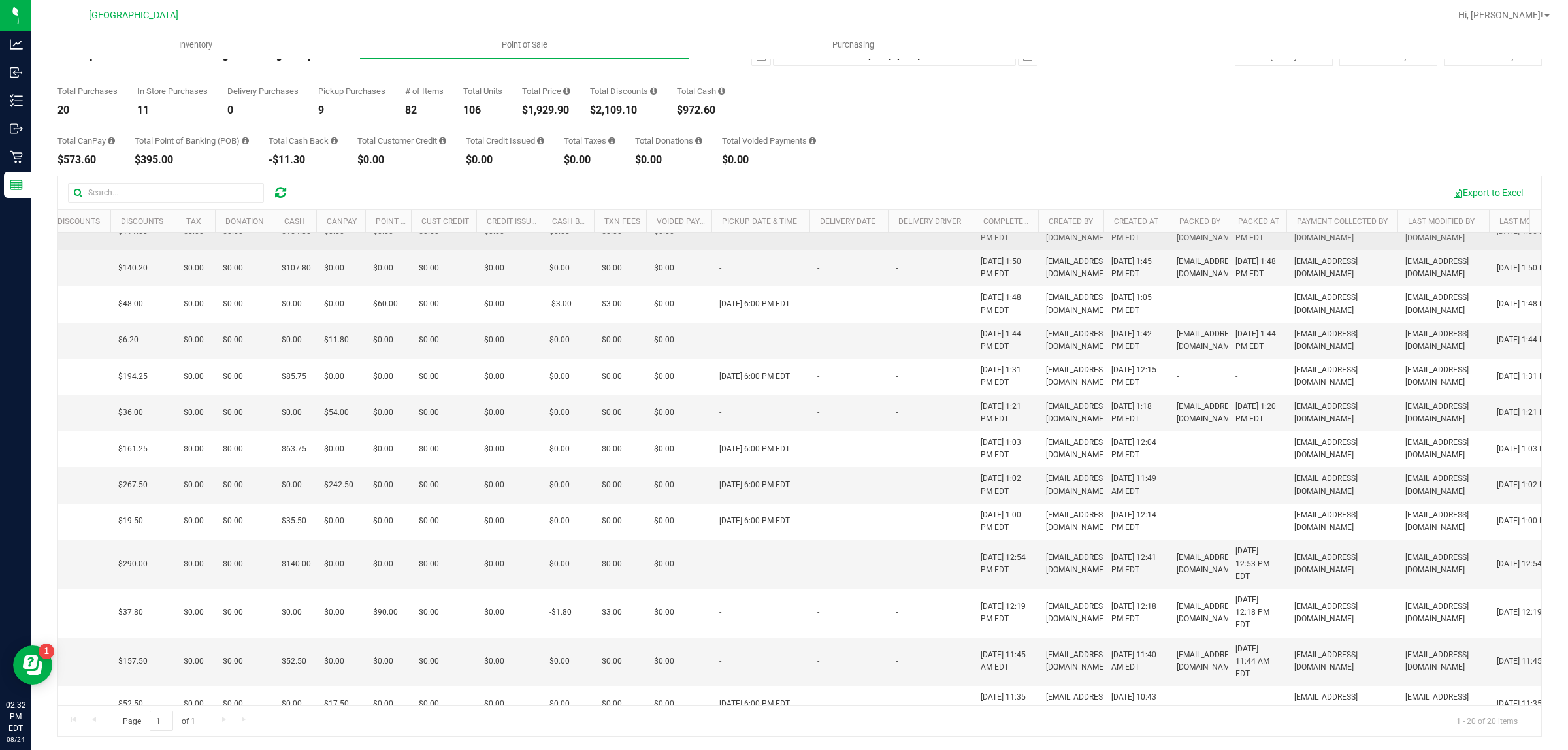
drag, startPoint x: 1036, startPoint y: 614, endPoint x: 941, endPoint y: 265, distance: 361.7
click at [941, 265] on tbody "11837818 Pickup 10 $382.50 8 $281.50 $0.00 $0.00 $250.00 $0.00 $0.00 $0.00 $0.0…" at bounding box center [646, 456] width 1868 height 773
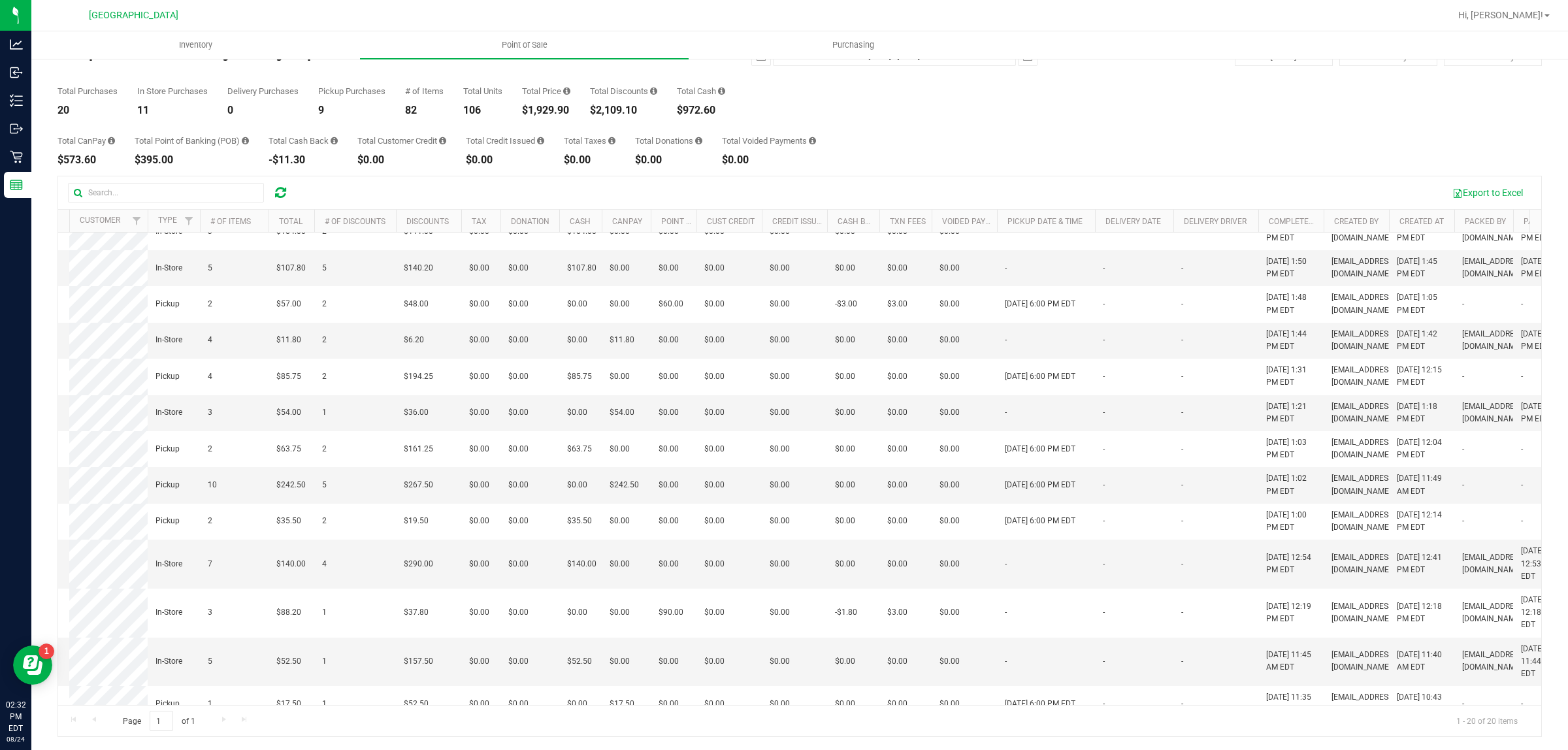
scroll to position [0, 0]
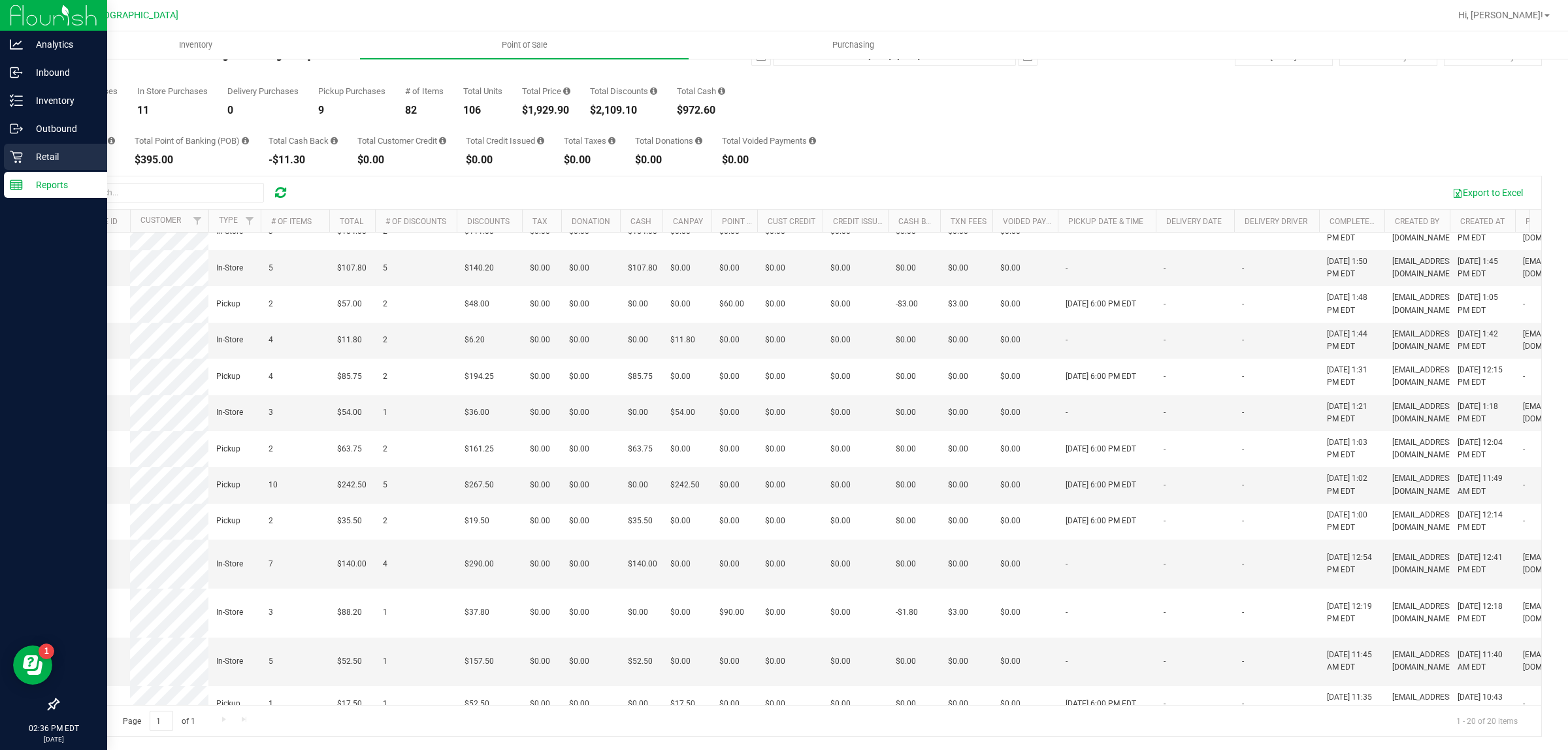
click at [30, 155] on p "Retail" at bounding box center [61, 157] width 78 height 16
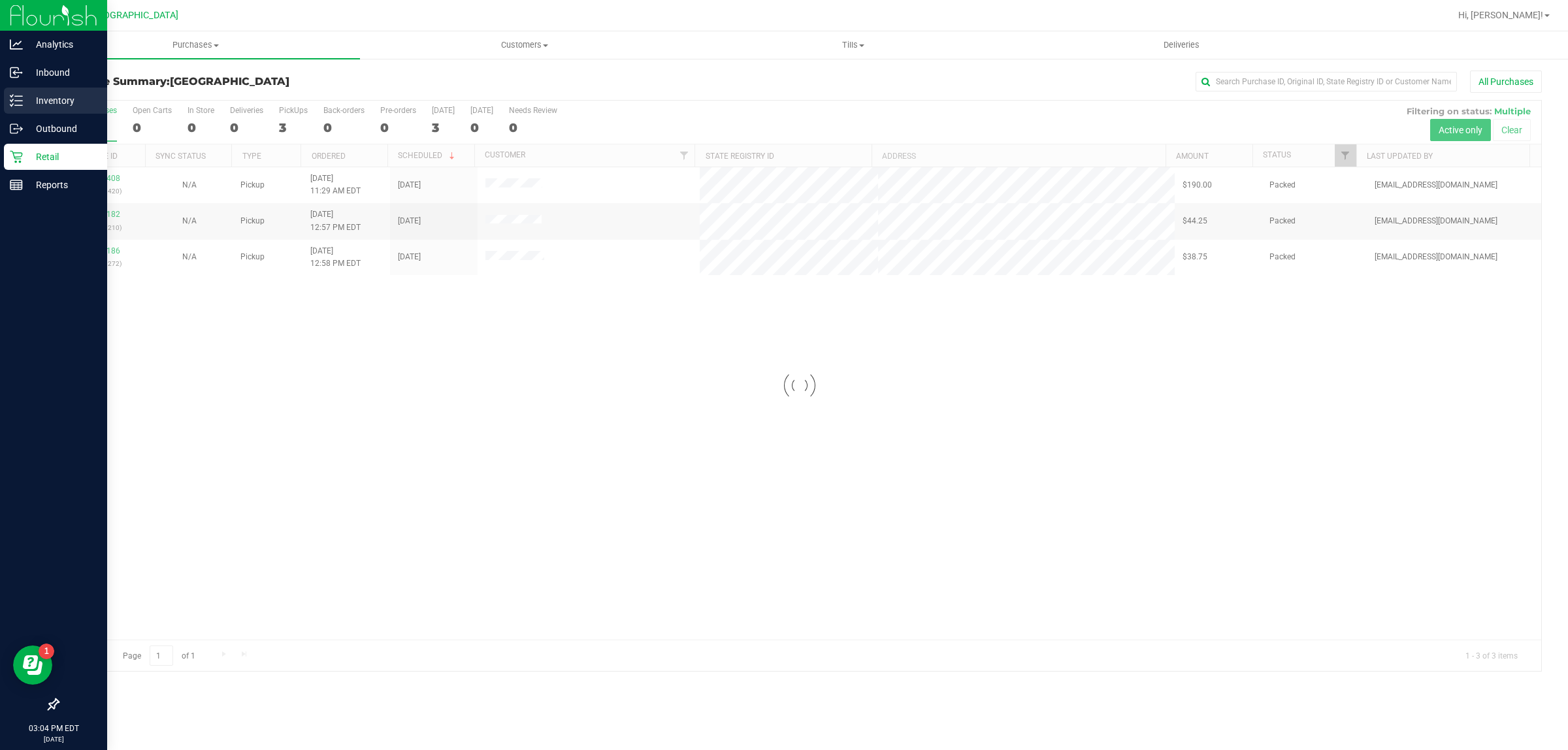
click at [10, 102] on icon at bounding box center [16, 100] width 13 height 13
click at [60, 100] on p "Inventory" at bounding box center [61, 100] width 78 height 16
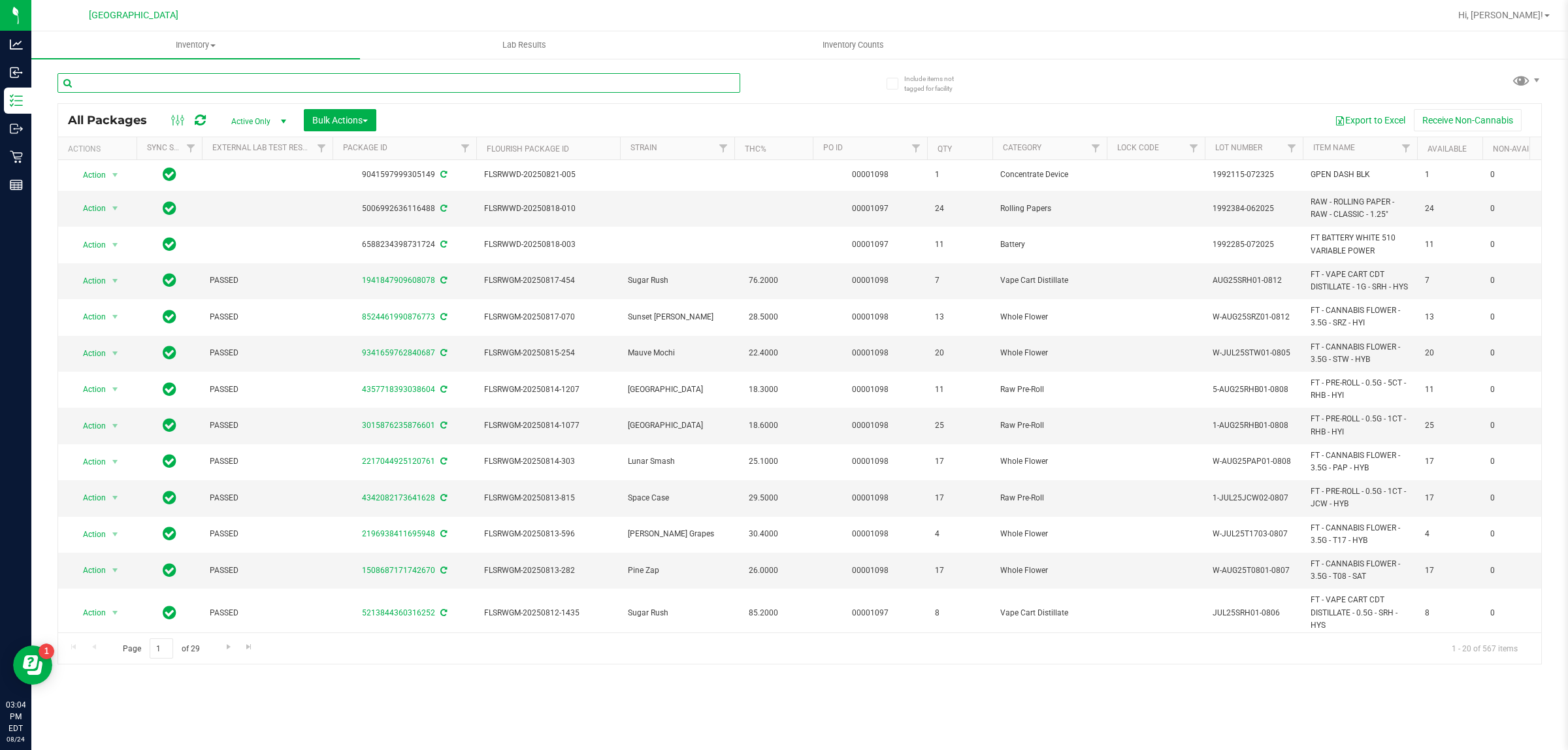
click at [200, 83] on input "text" at bounding box center [398, 83] width 682 height 20
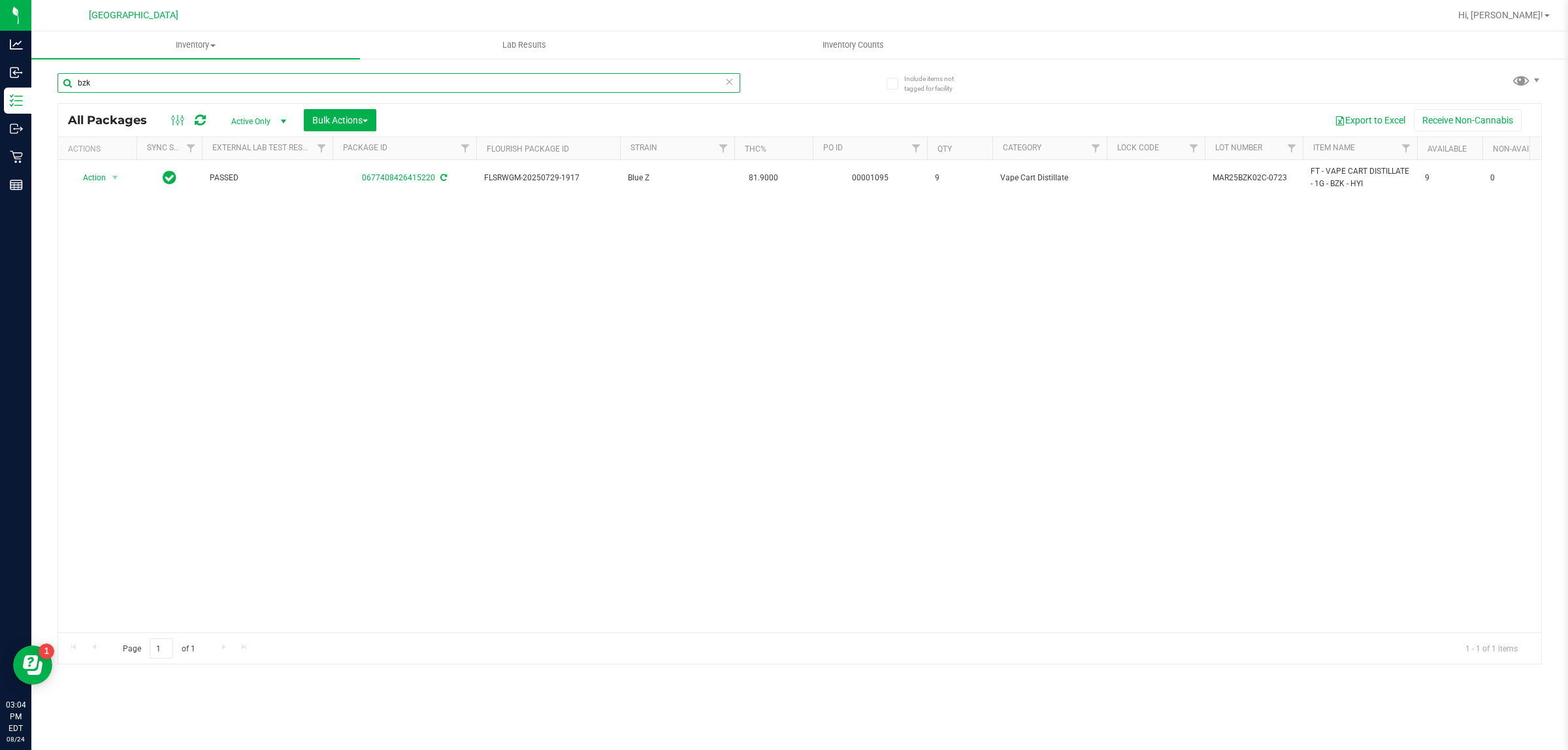
type input "bzk"
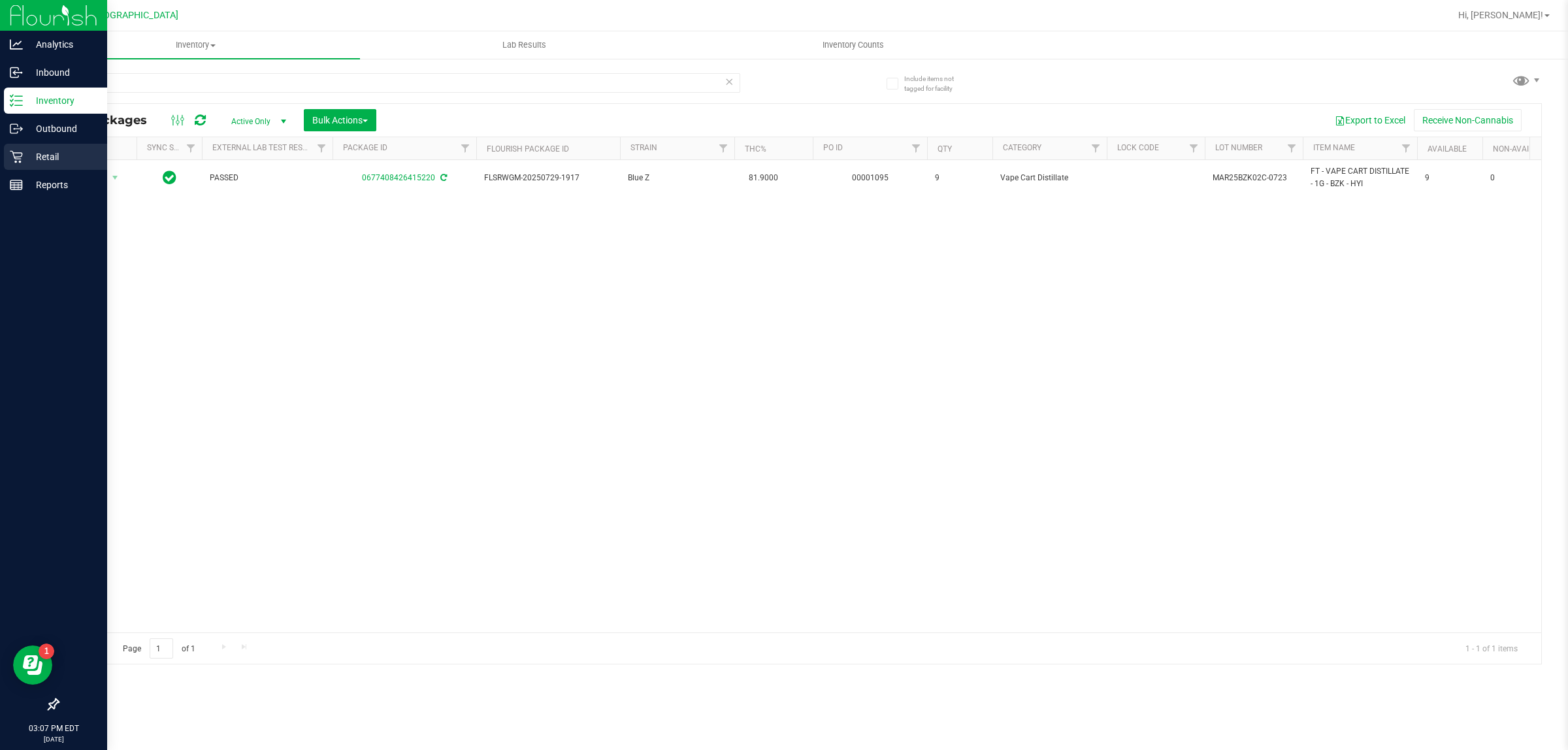
click at [6, 157] on div "Retail" at bounding box center [56, 156] width 103 height 26
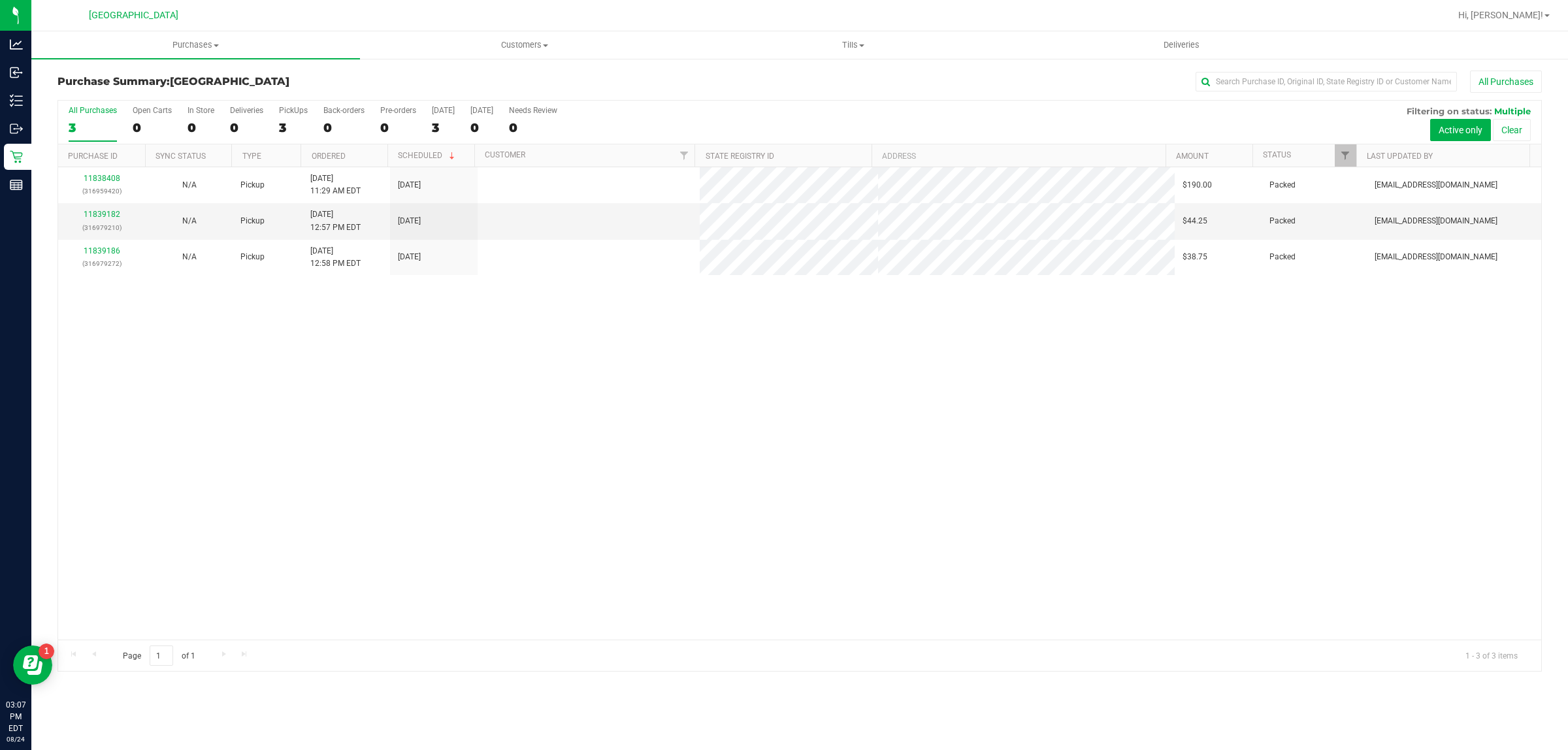
click at [513, 525] on div "11838408 (316959420) N/A Pickup [DATE] 11:29 AM EDT 8/24/2025 $190.00 Packed [E…" at bounding box center [799, 403] width 1483 height 472
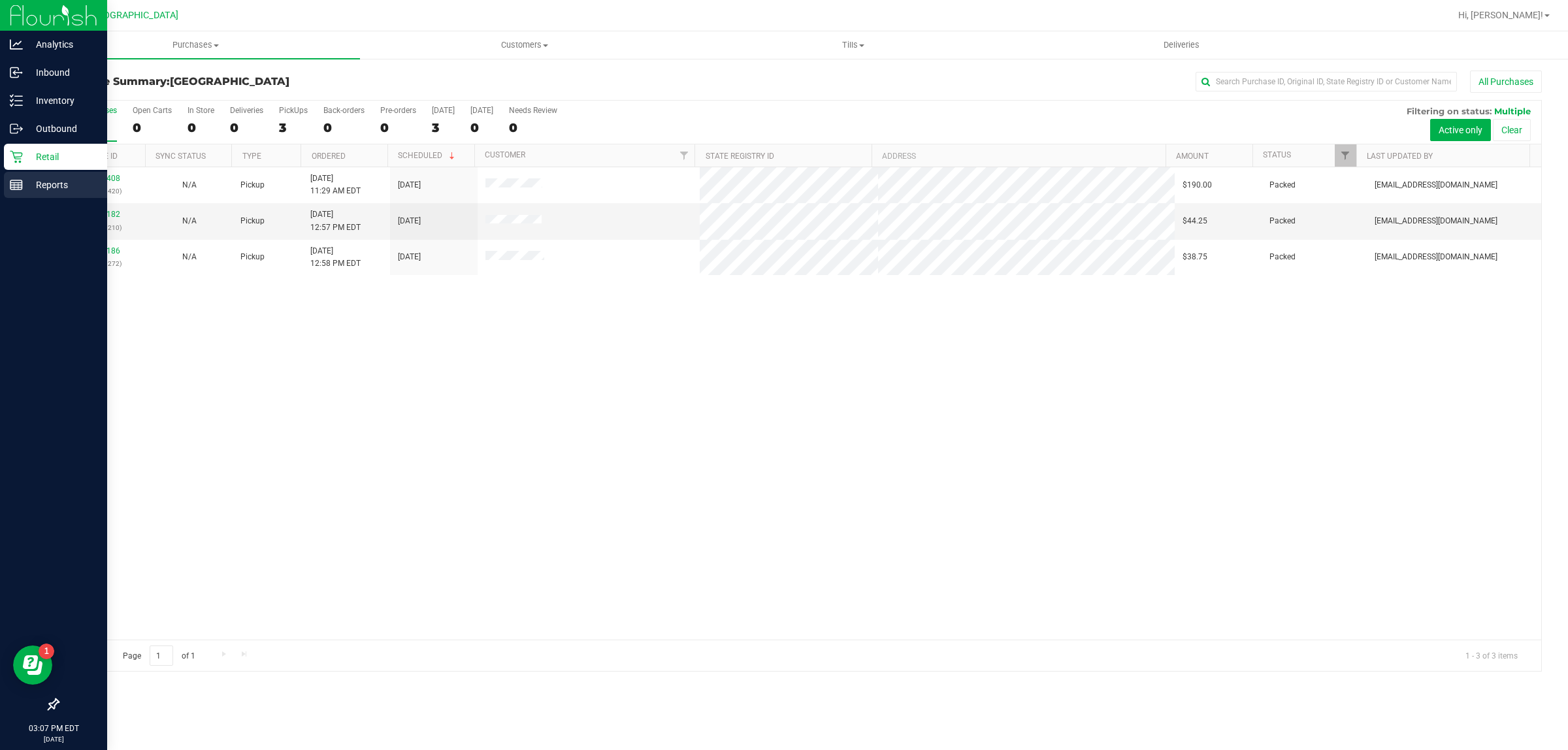
click at [18, 186] on line at bounding box center [18, 186] width 0 height 6
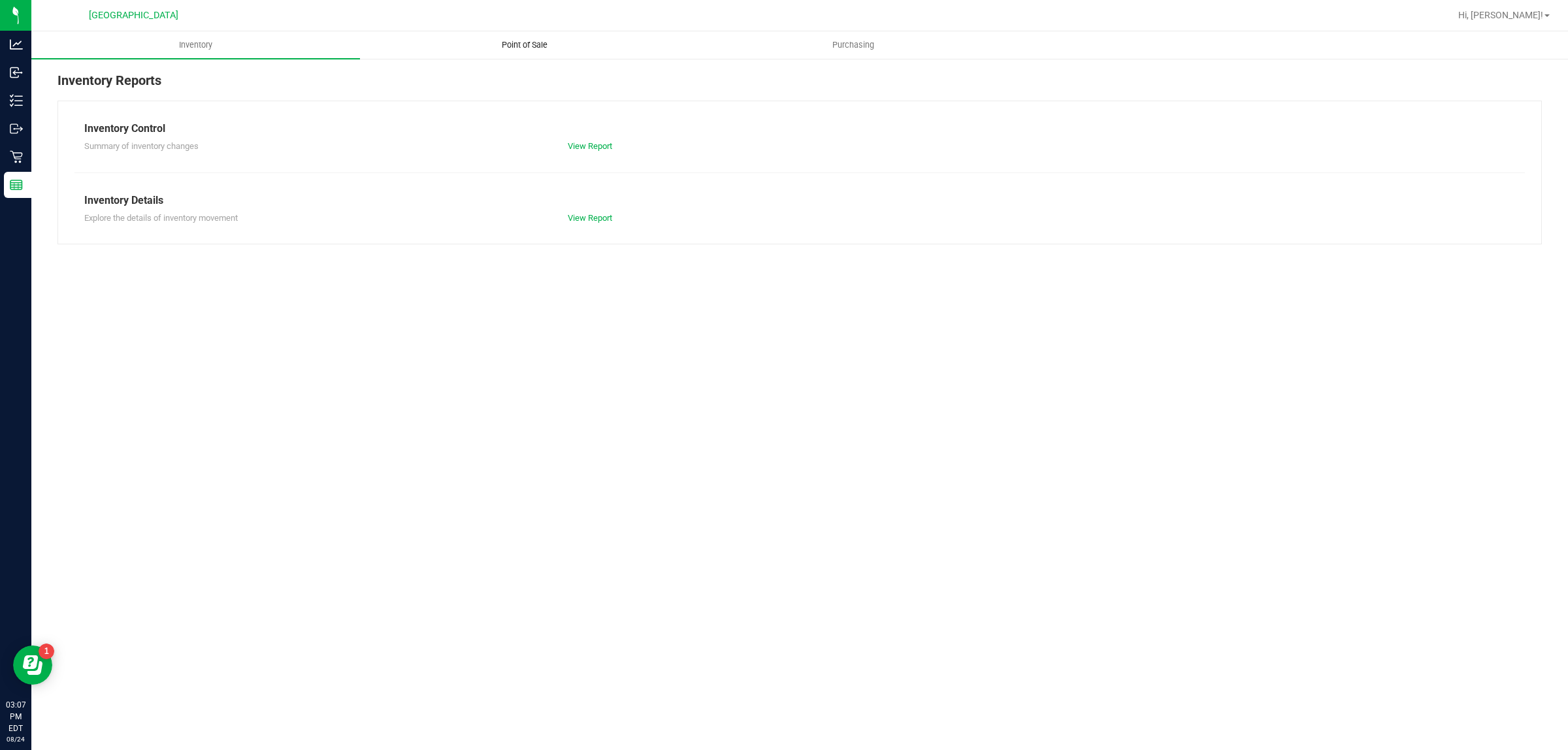
click at [509, 46] on span "Point of Sale" at bounding box center [524, 44] width 81 height 12
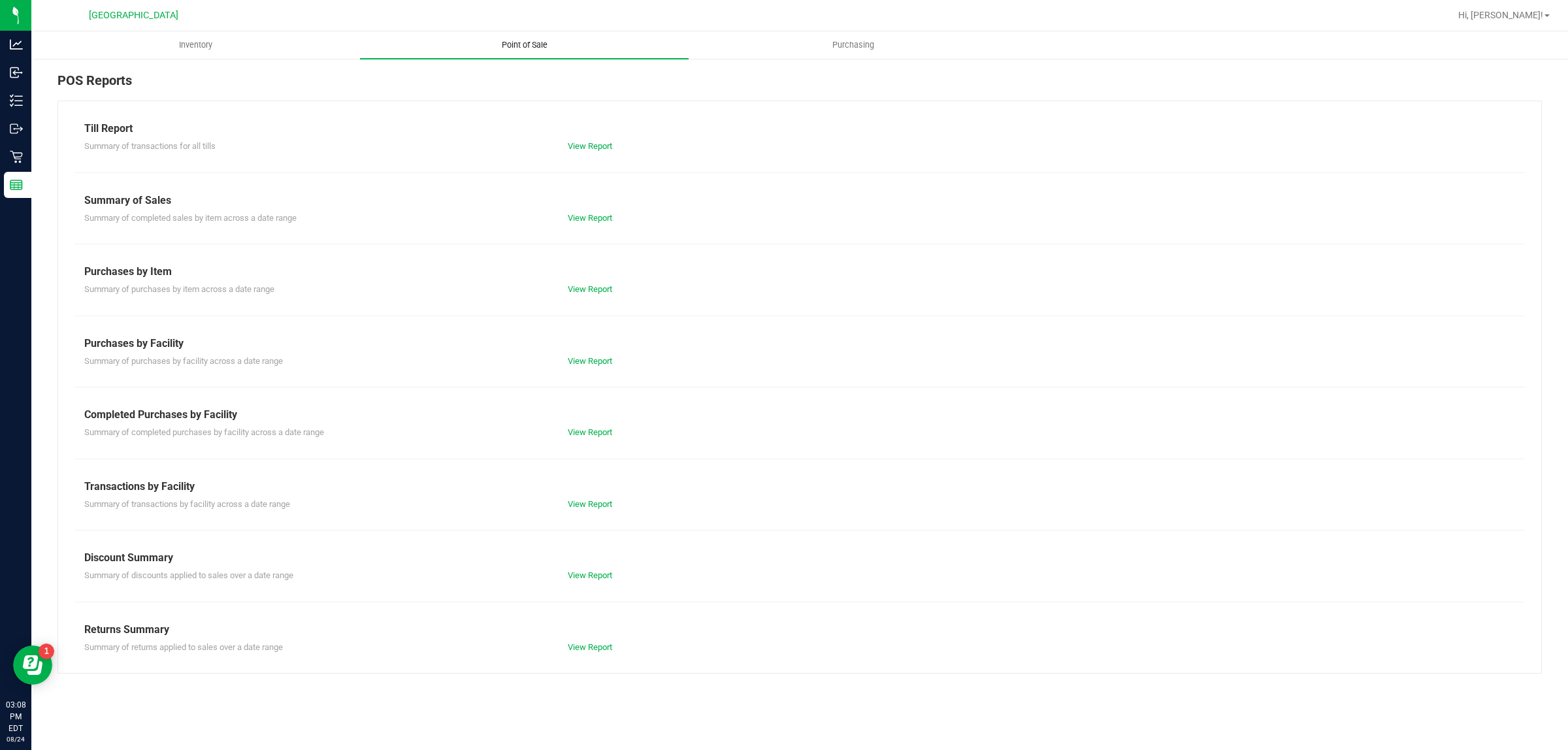
click at [602, 434] on link "View Report" at bounding box center [590, 432] width 44 height 10
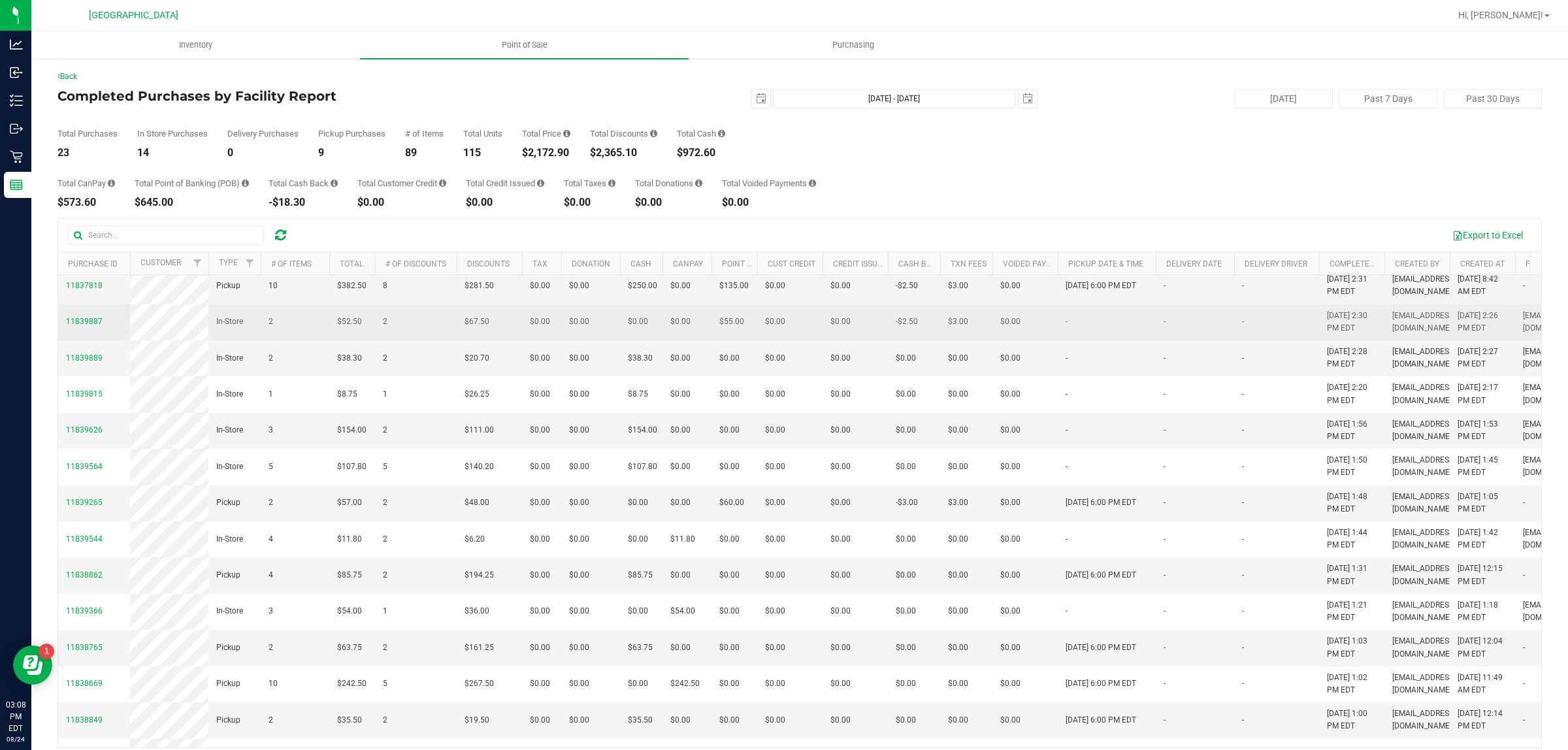
scroll to position [326, 0]
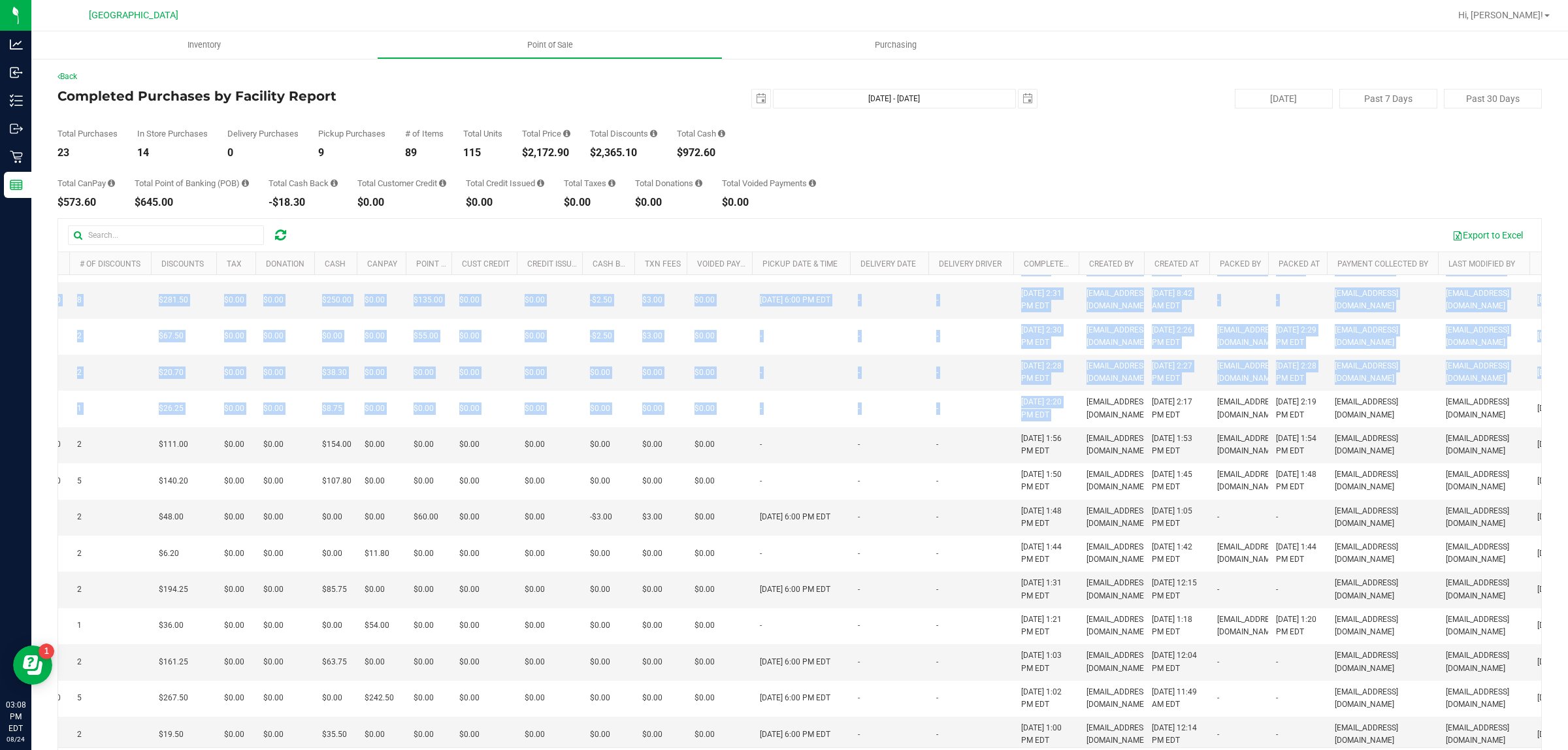
scroll to position [0, 306]
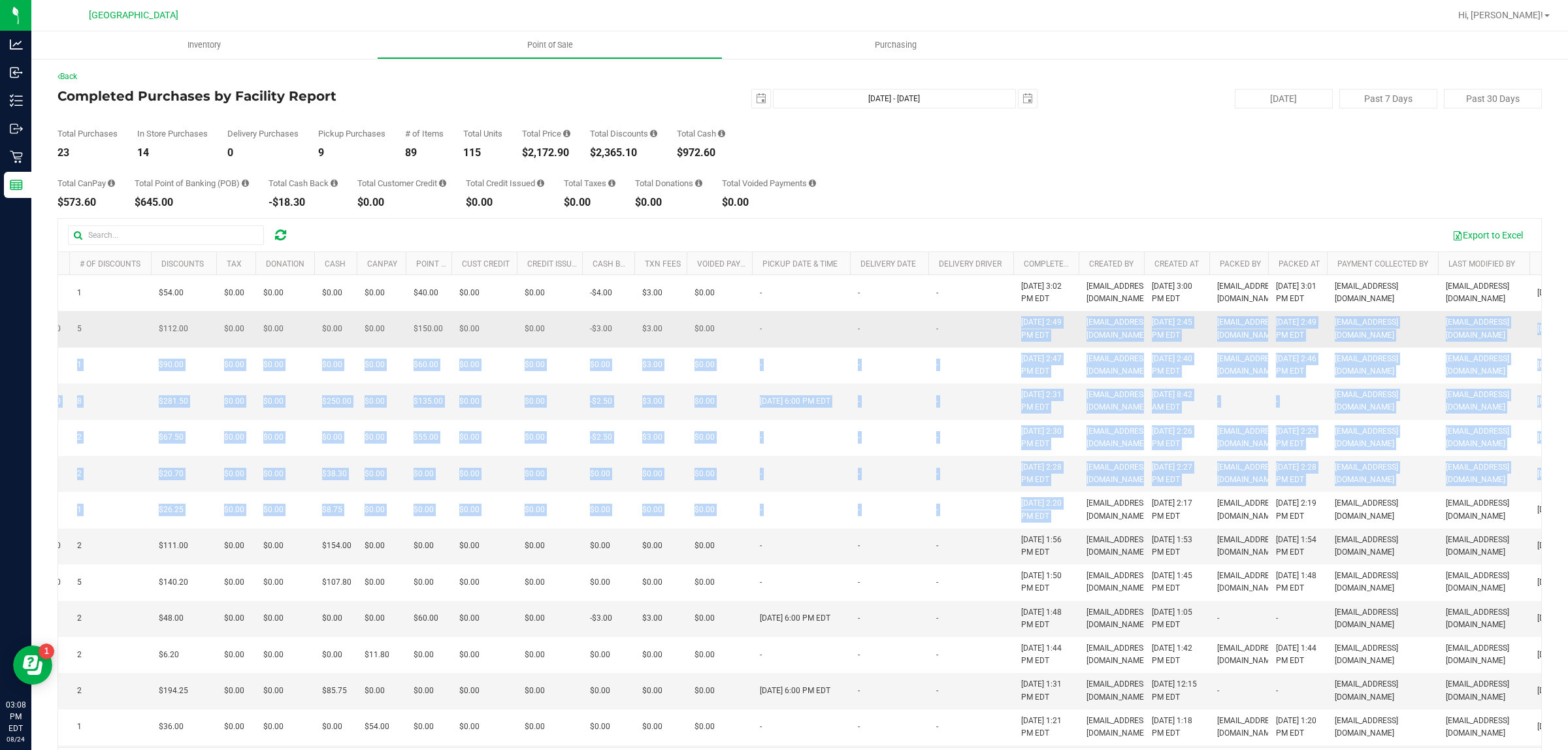
drag, startPoint x: 1078, startPoint y: 451, endPoint x: 954, endPoint y: 332, distance: 171.9
click at [954, 332] on tbody "11840124 In-Store 1 $36.00 1 $54.00 $0.00 $0.00 $0.00 $0.00 $0.00 $0.00 $0.00 $…" at bounding box center [686, 715] width 1868 height 882
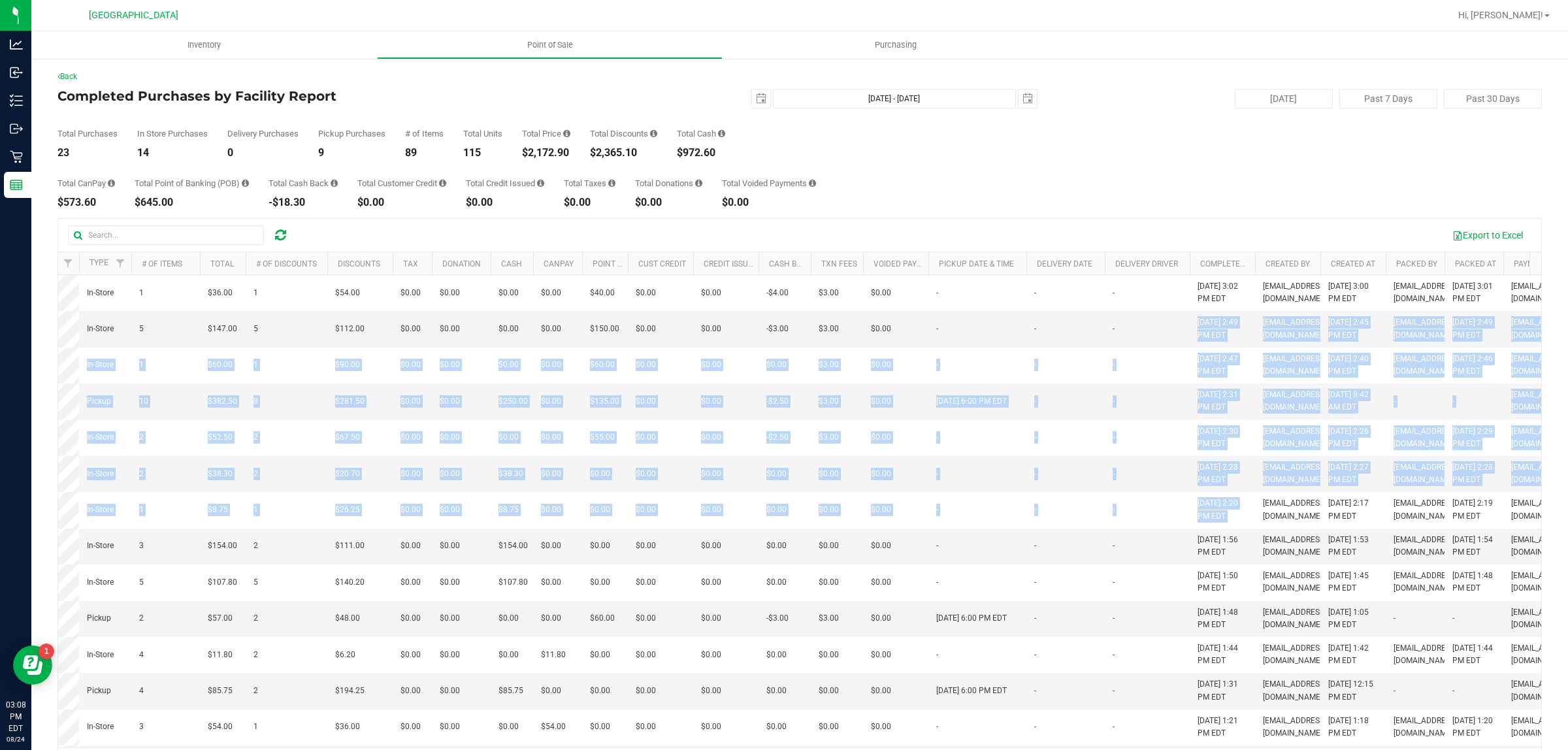
scroll to position [0, 0]
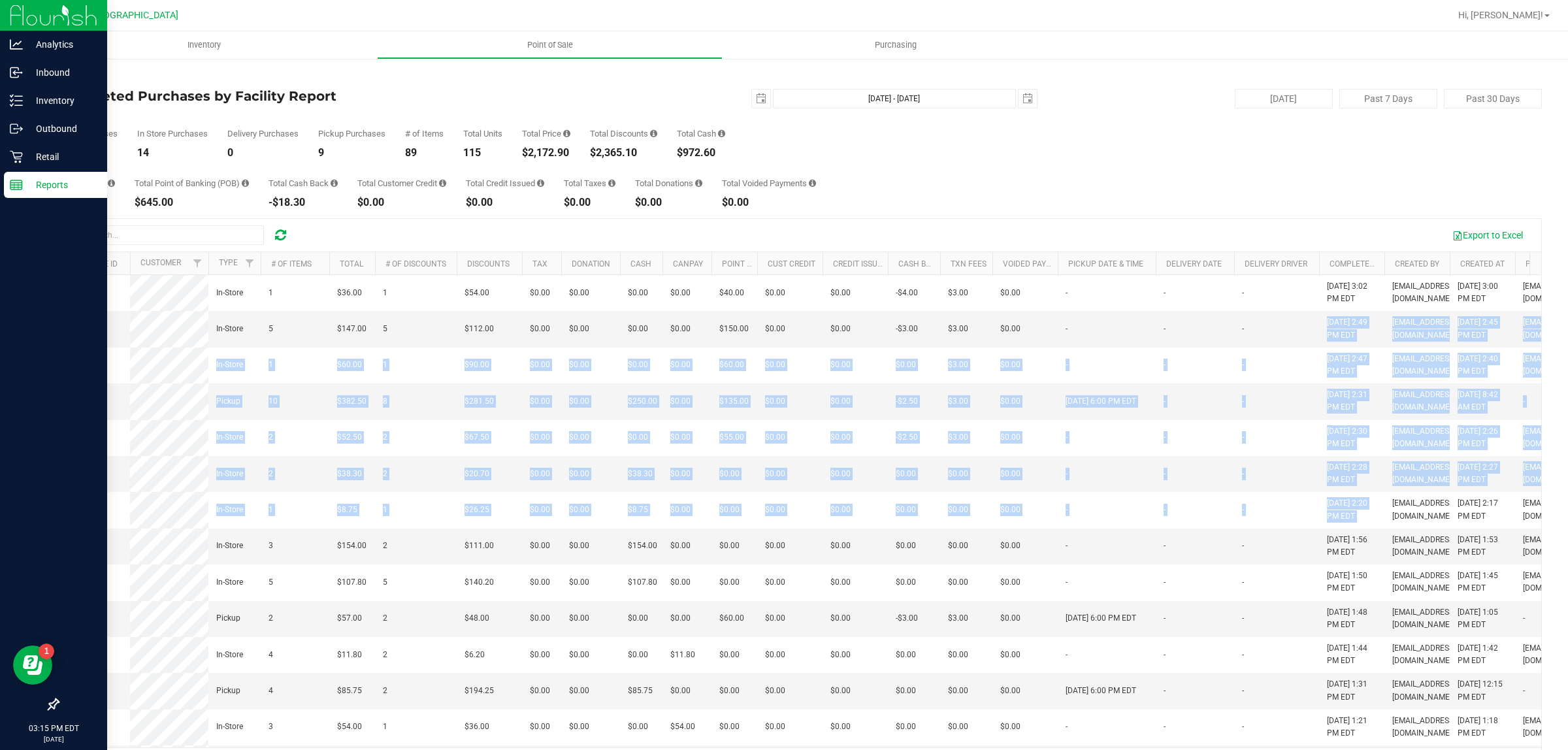
click at [16, 183] on line at bounding box center [16, 183] width 12 height 0
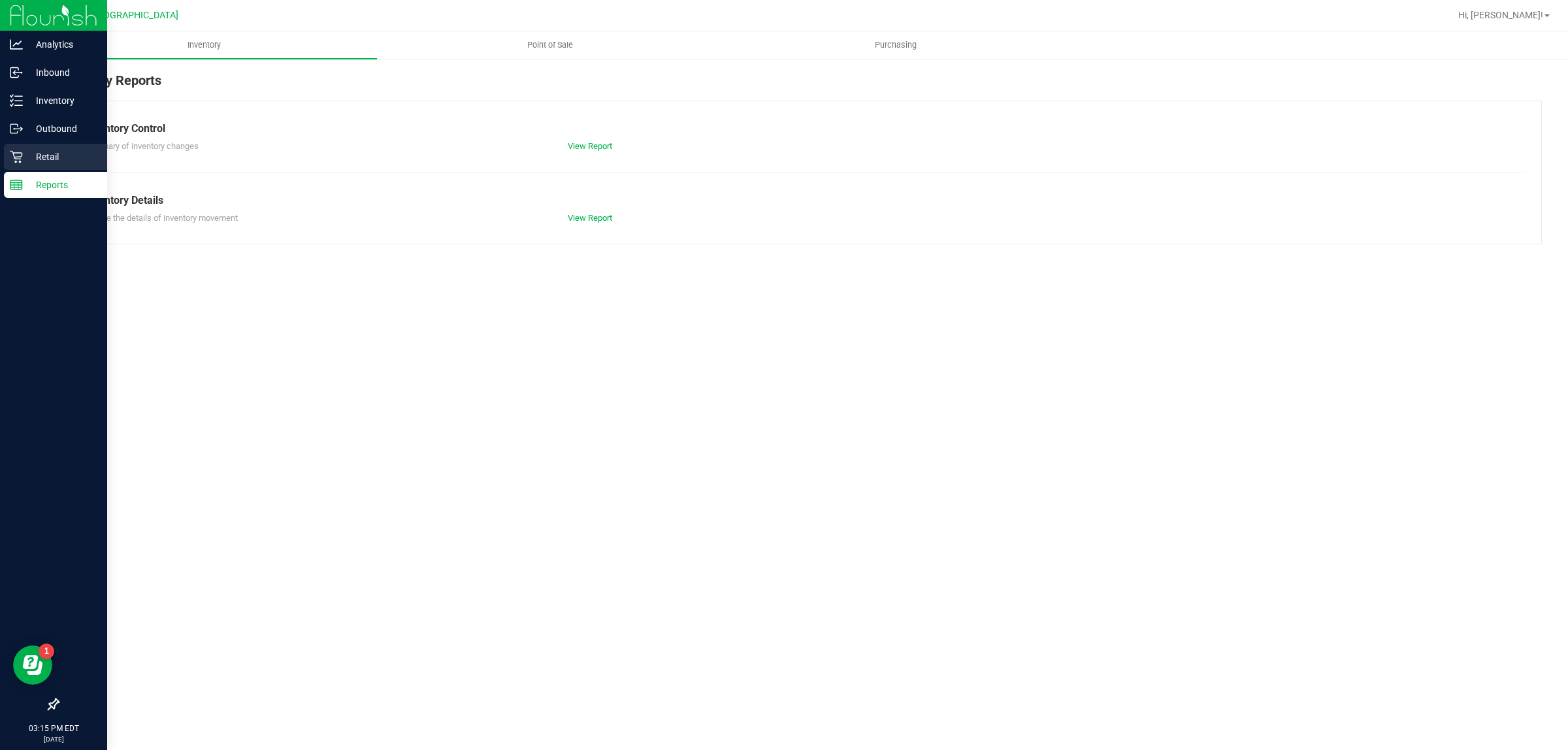
click at [59, 161] on p "Retail" at bounding box center [61, 157] width 78 height 16
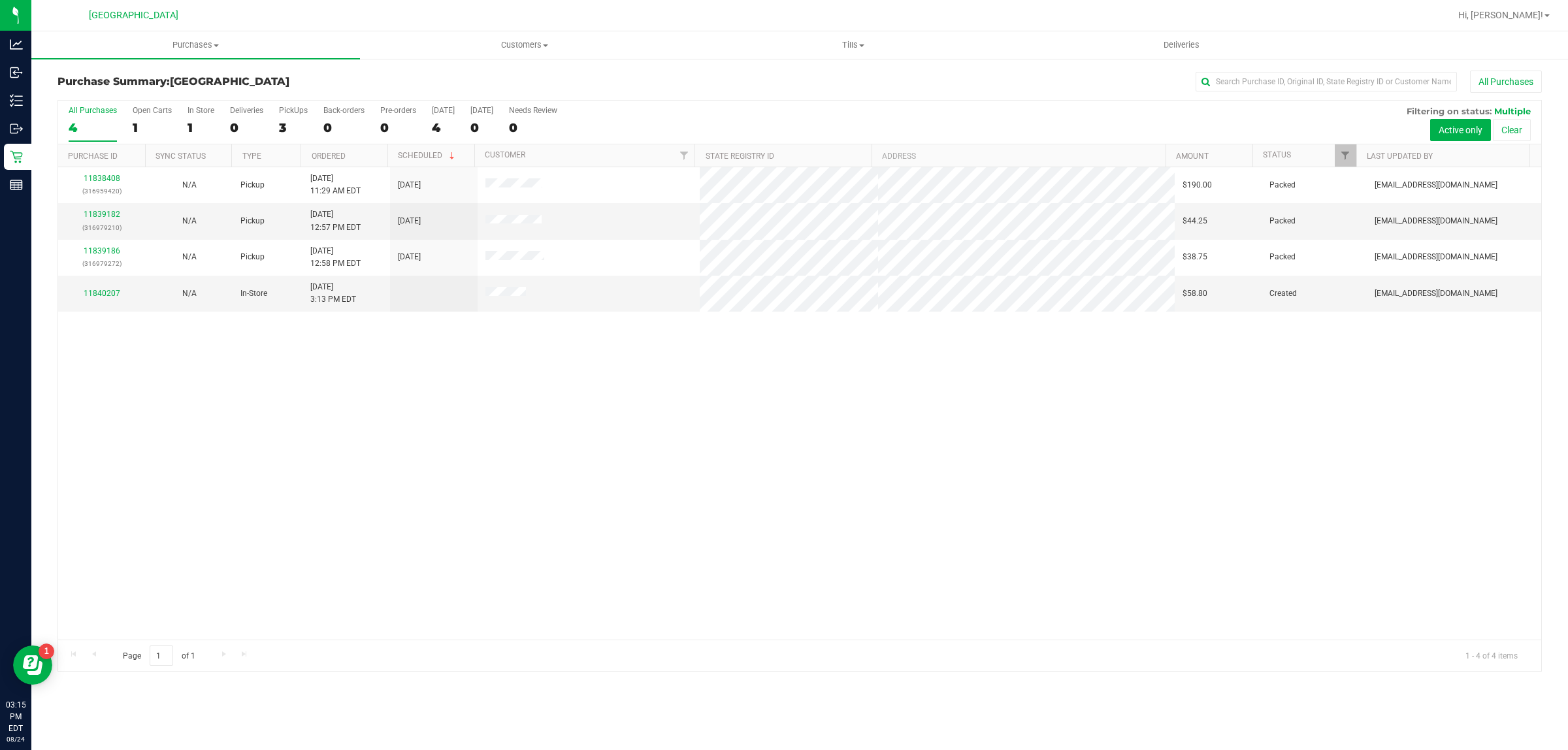
click at [374, 504] on div "11838408 (316959420) N/A Pickup [DATE] 11:29 AM EDT 8/24/2025 $190.00 Packed [E…" at bounding box center [799, 403] width 1483 height 472
